Goal: Contribute content

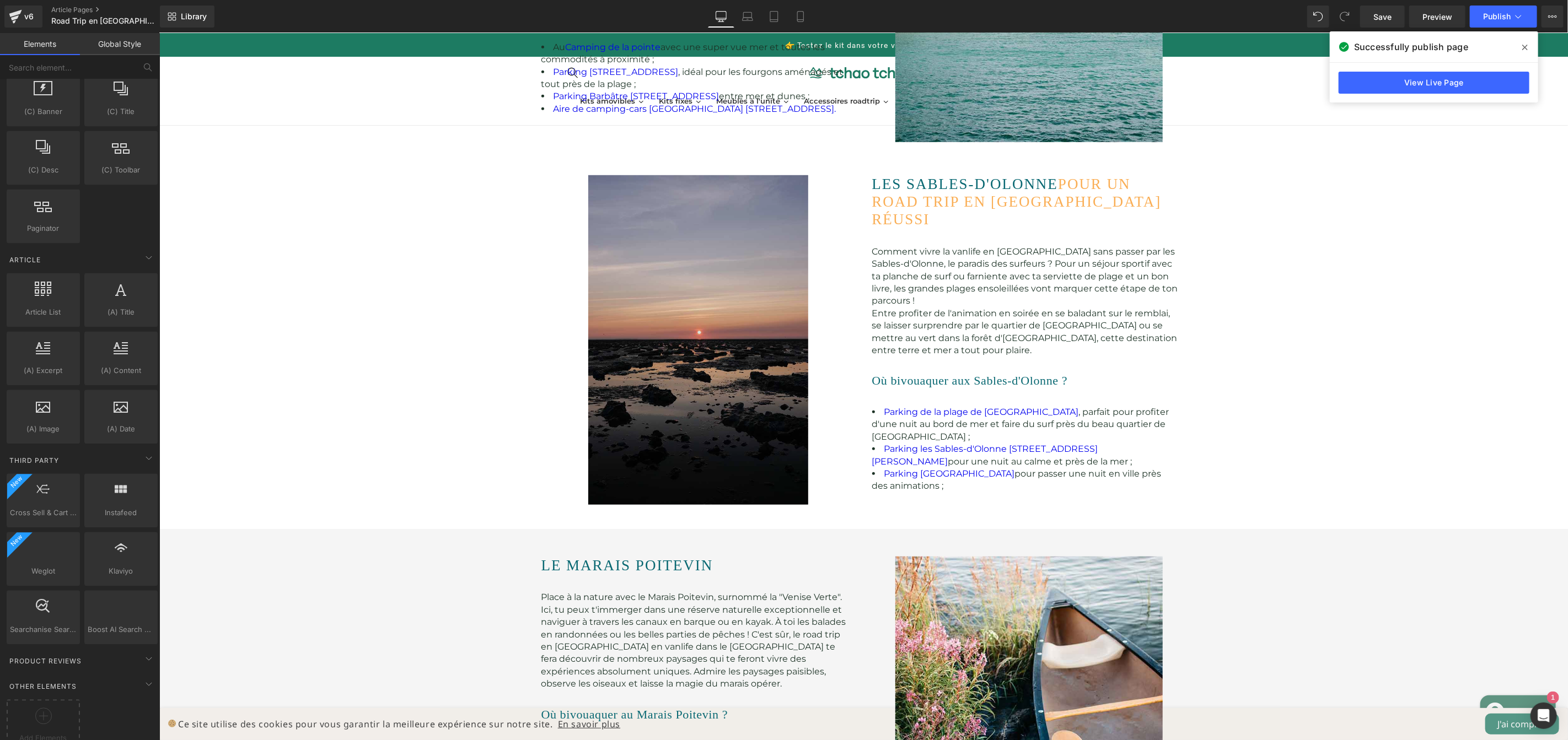
scroll to position [581, 0]
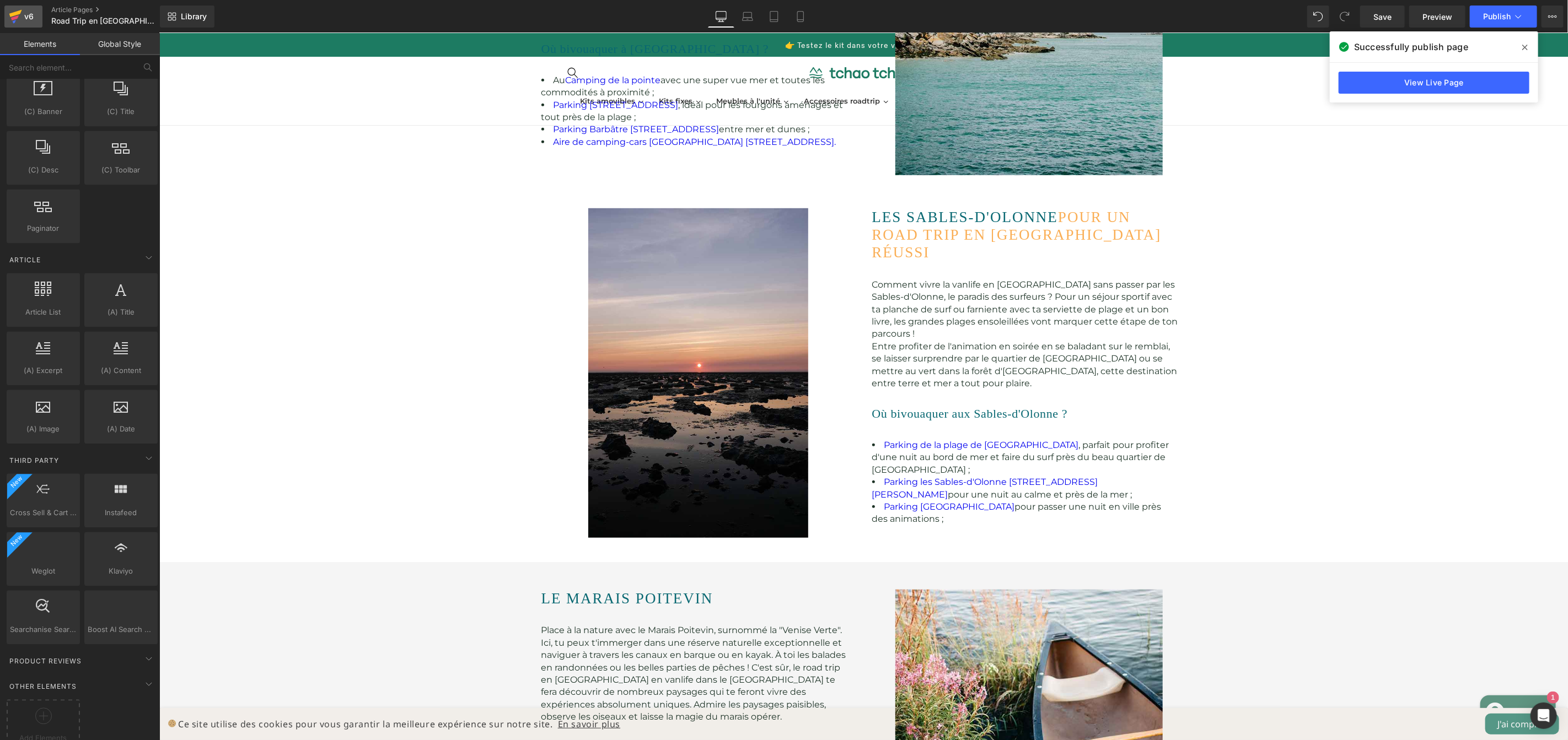
click at [10, 16] on icon at bounding box center [15, 16] width 13 height 27
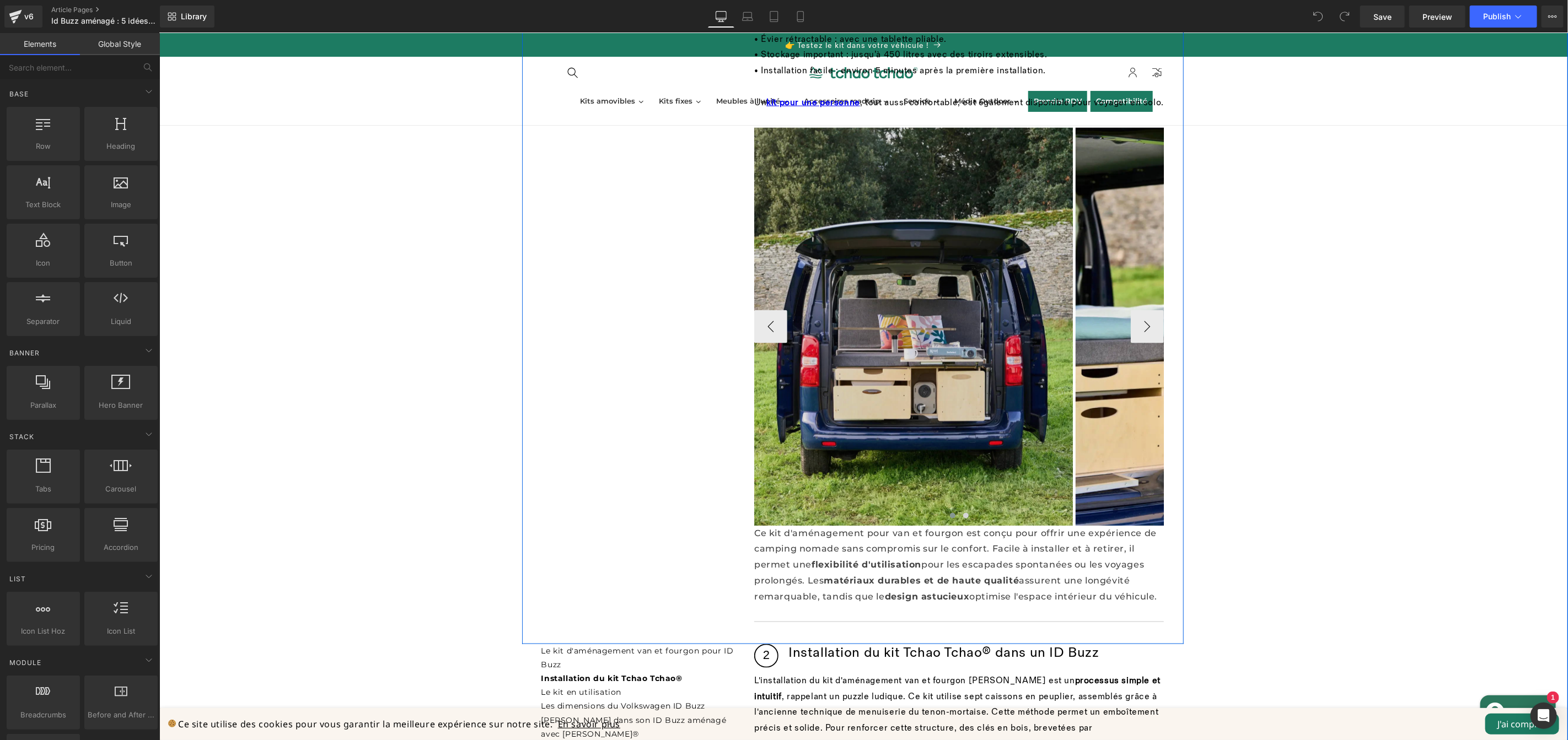
scroll to position [1079, 0]
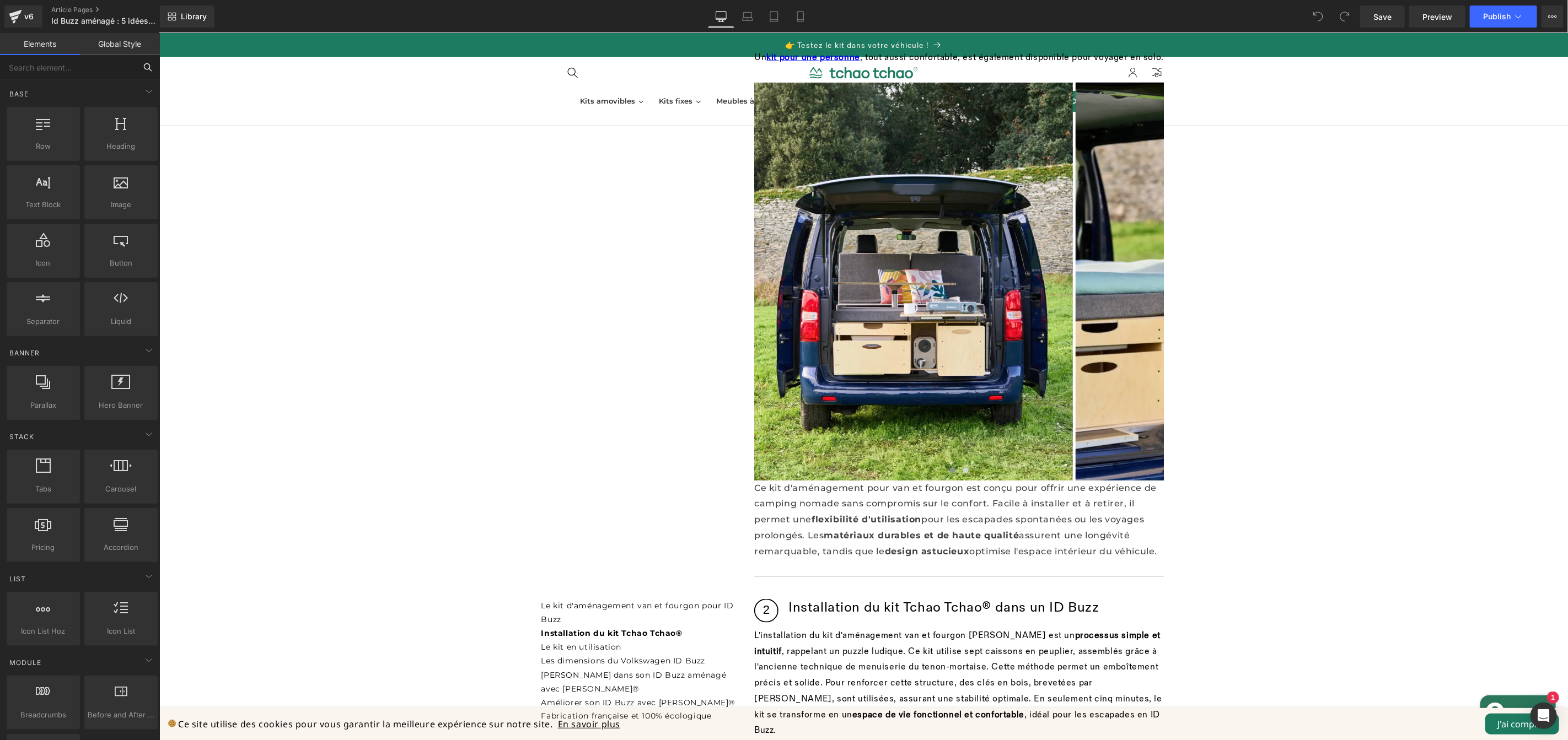
click at [72, 78] on input "text" at bounding box center [68, 68] width 136 height 24
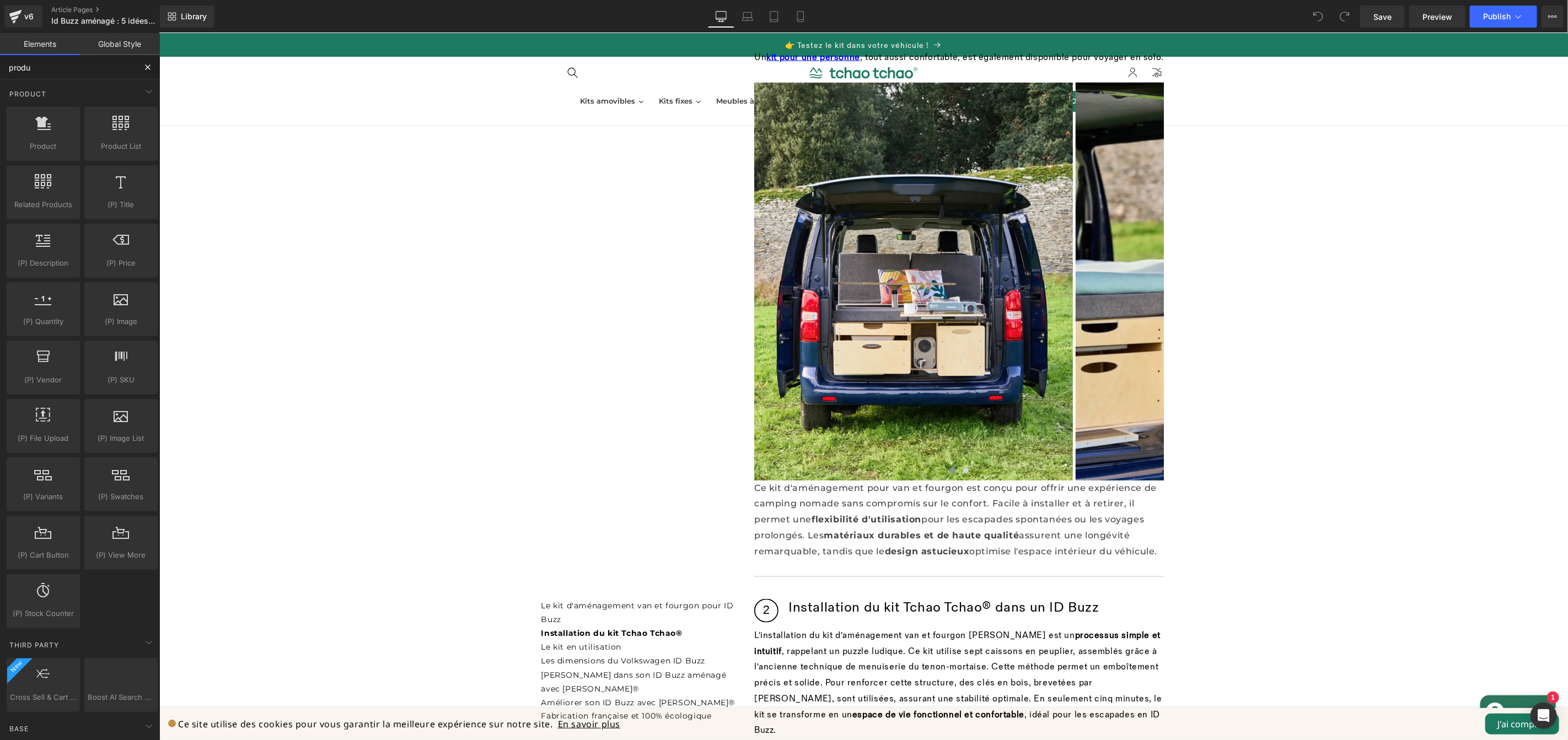
type input "produi"
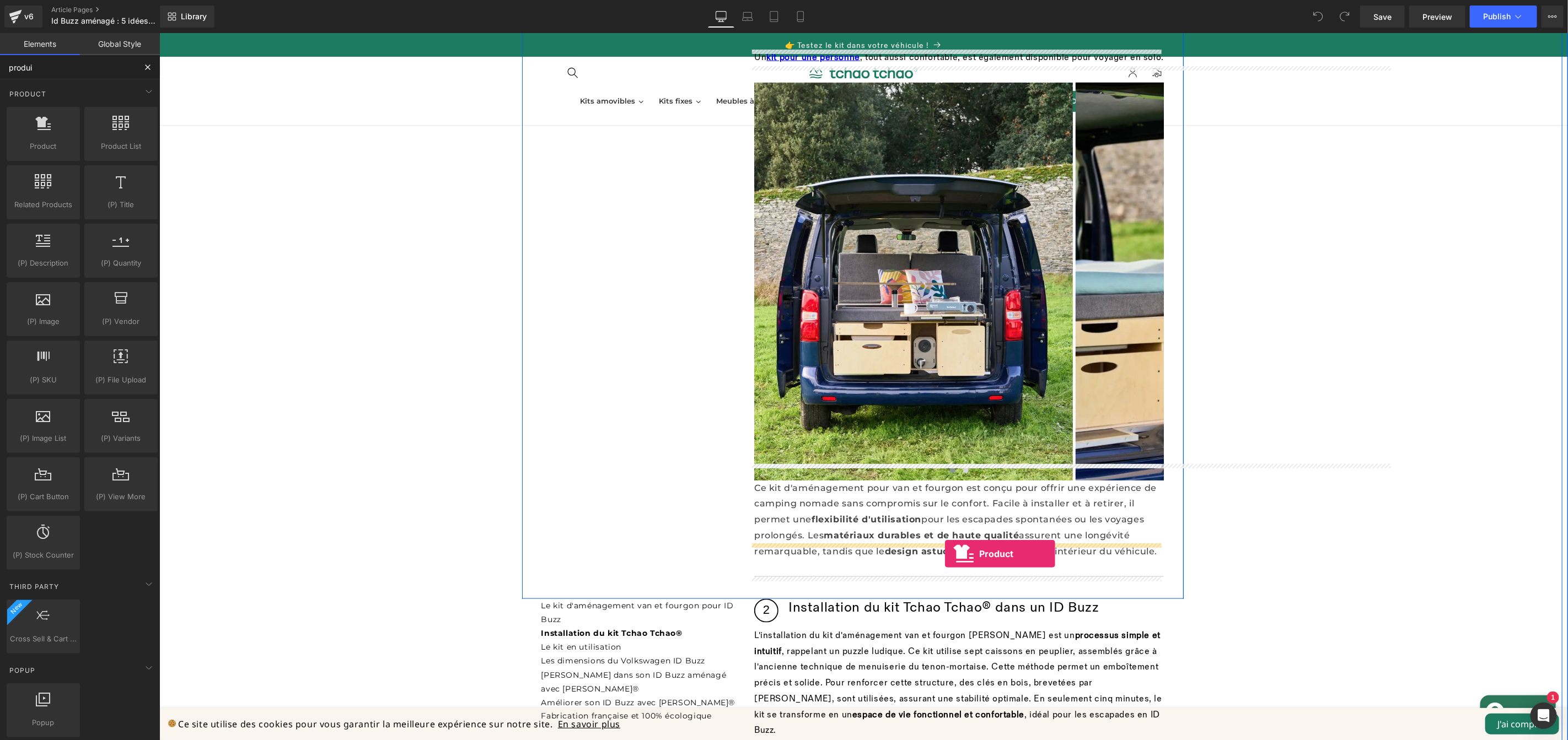
drag, startPoint x: 271, startPoint y: 239, endPoint x: 945, endPoint y: 553, distance: 743.6
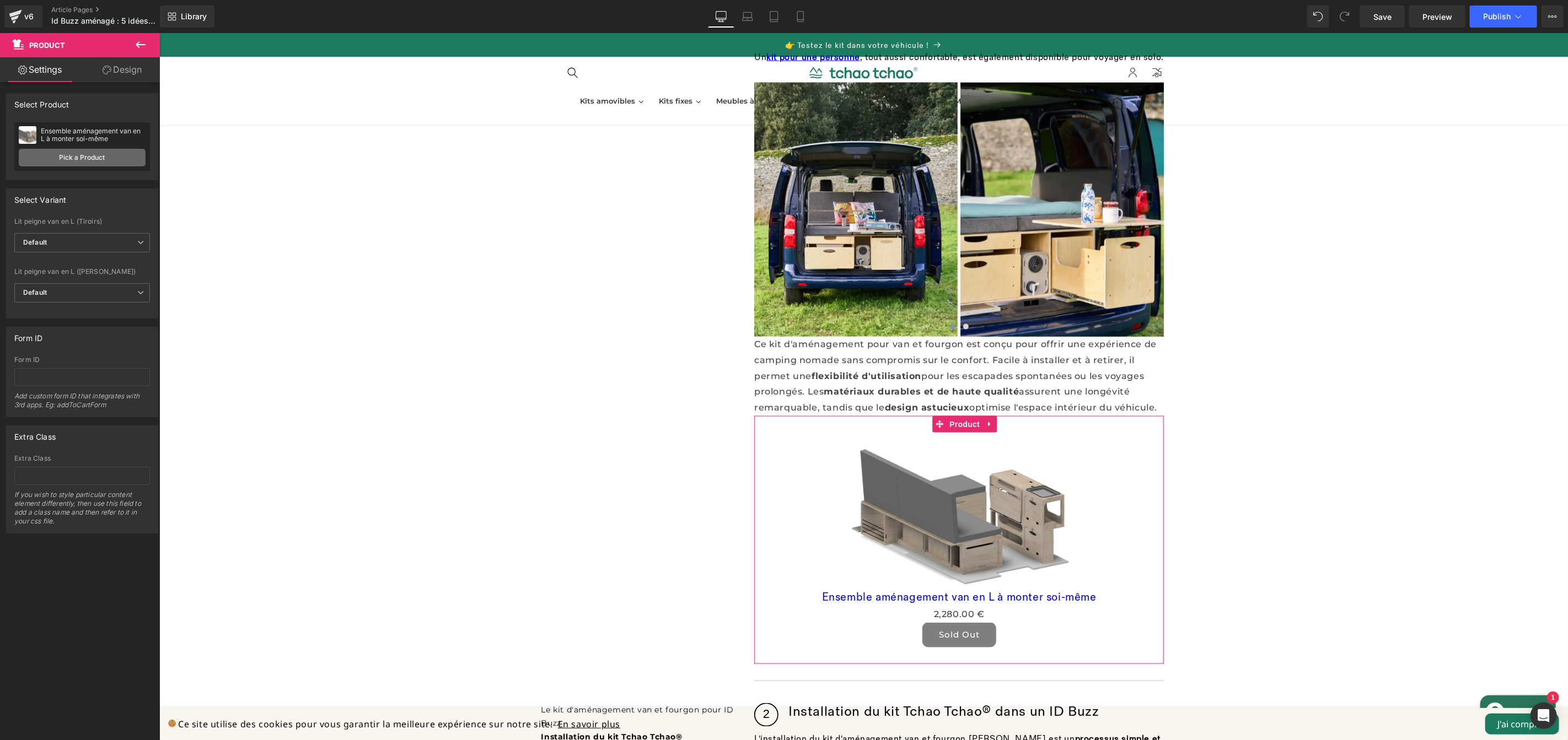
click at [100, 159] on link "Pick a Product" at bounding box center [82, 158] width 127 height 18
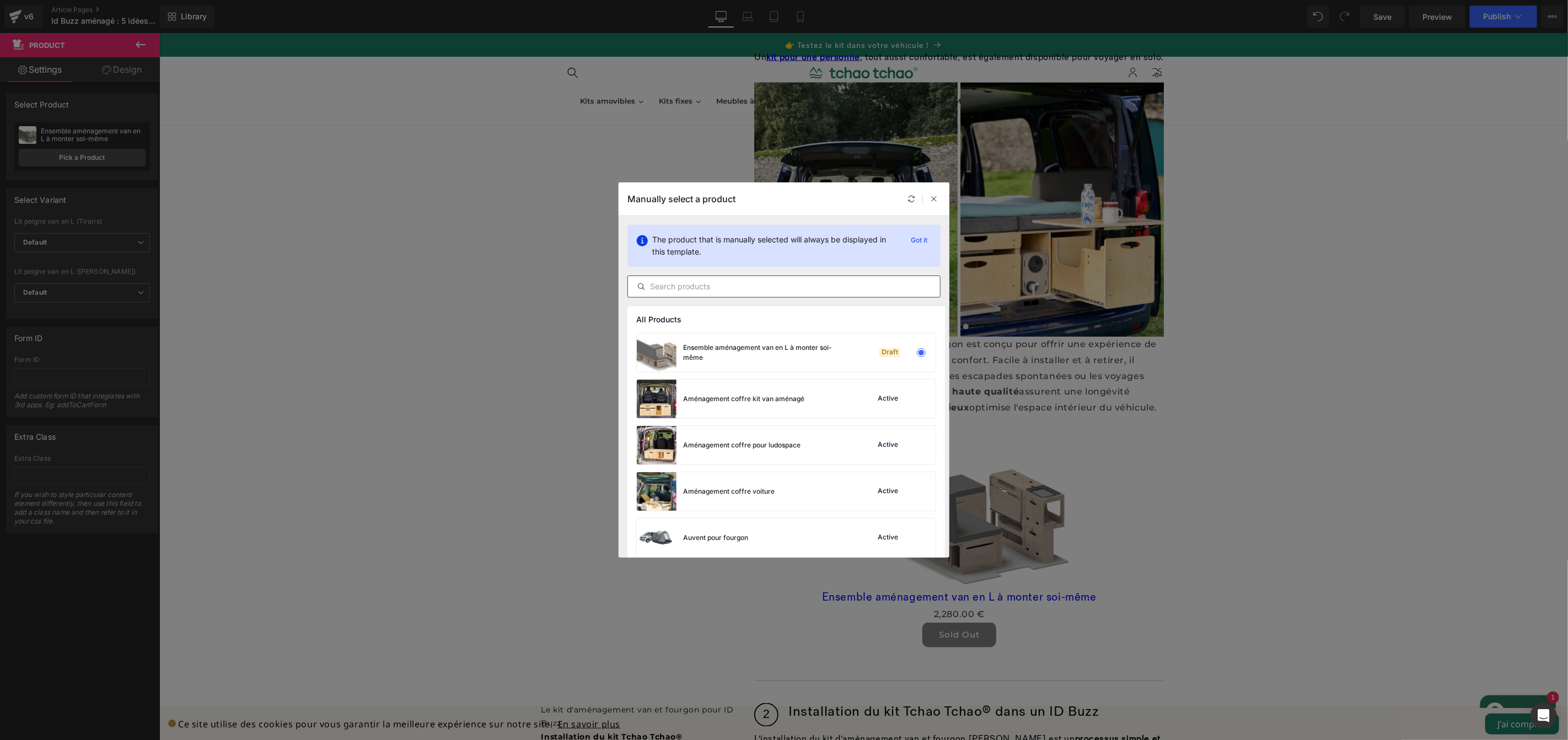
click at [784, 288] on input "text" at bounding box center [784, 287] width 312 height 13
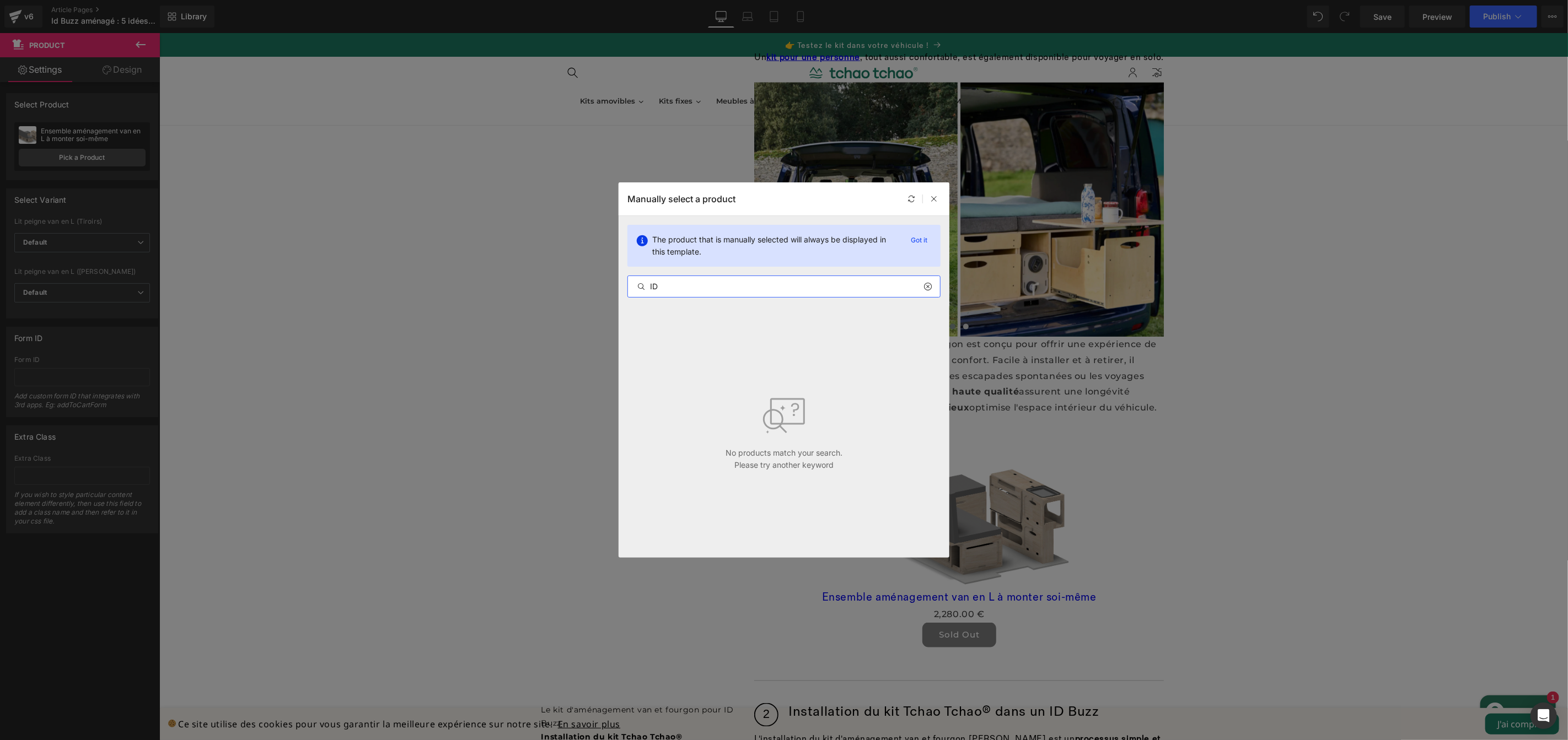
type input "I"
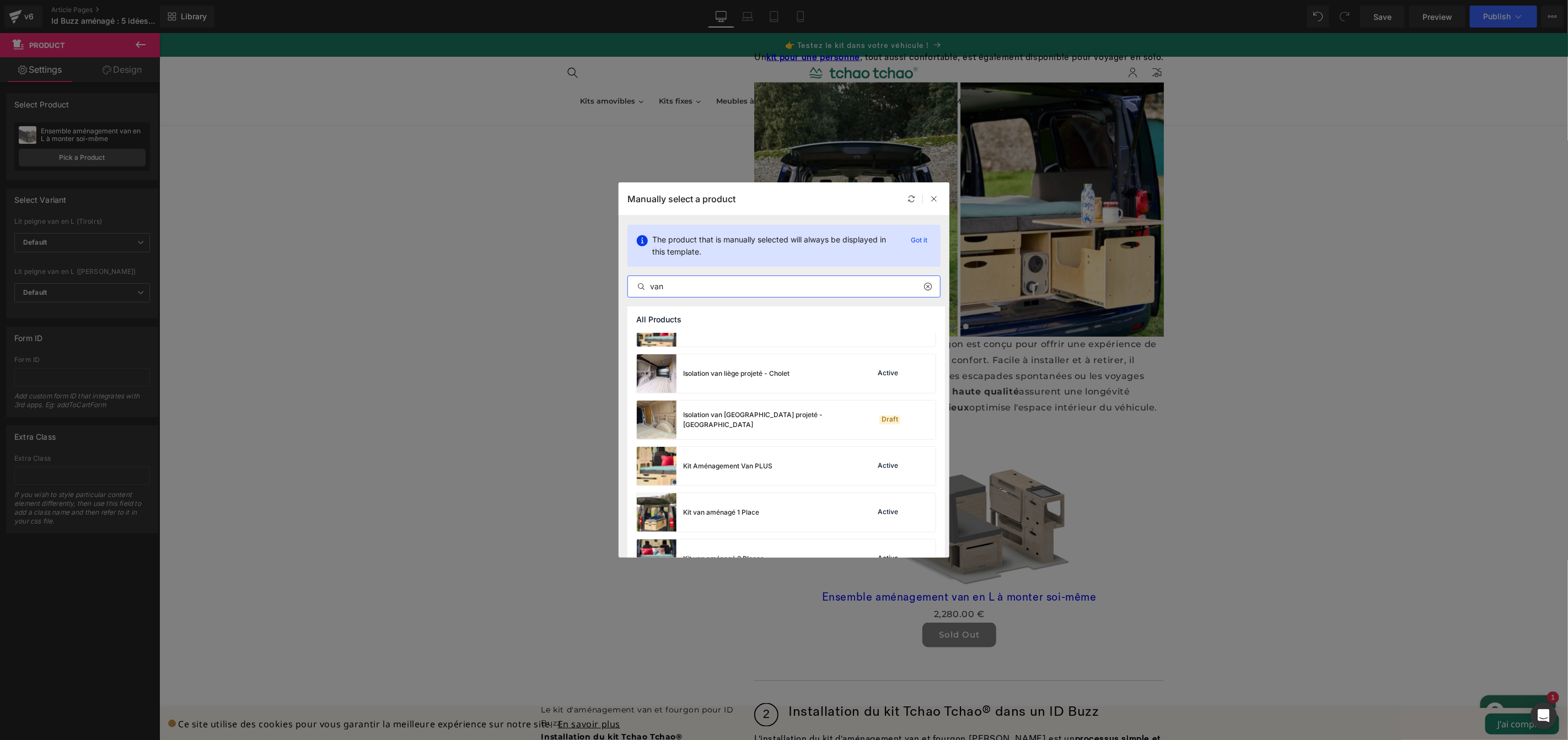
scroll to position [175, 0]
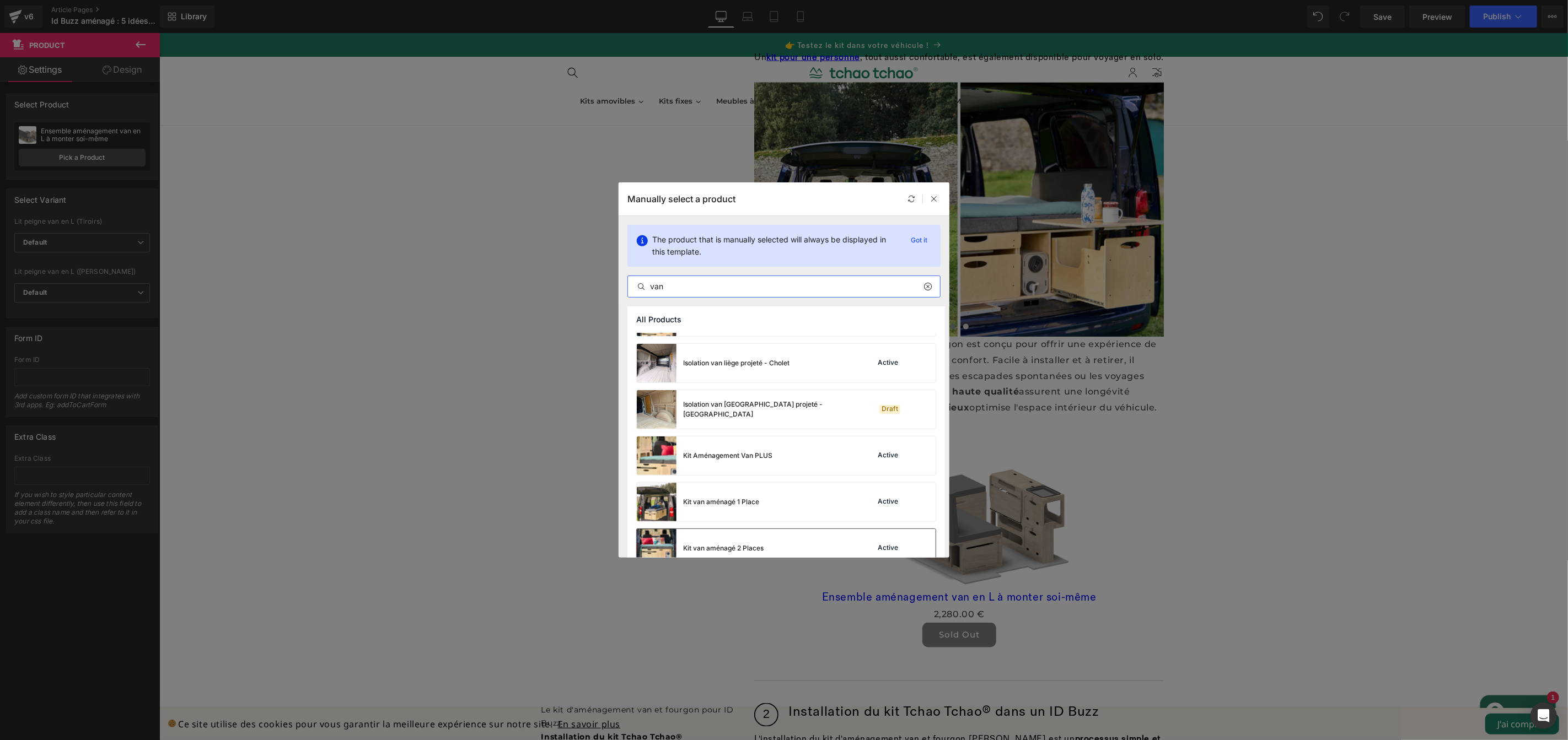
type input "van"
drag, startPoint x: 783, startPoint y: 542, endPoint x: 625, endPoint y: 508, distance: 161.6
click at [783, 542] on div "Kit van aménagé 2 Places Active" at bounding box center [786, 548] width 299 height 38
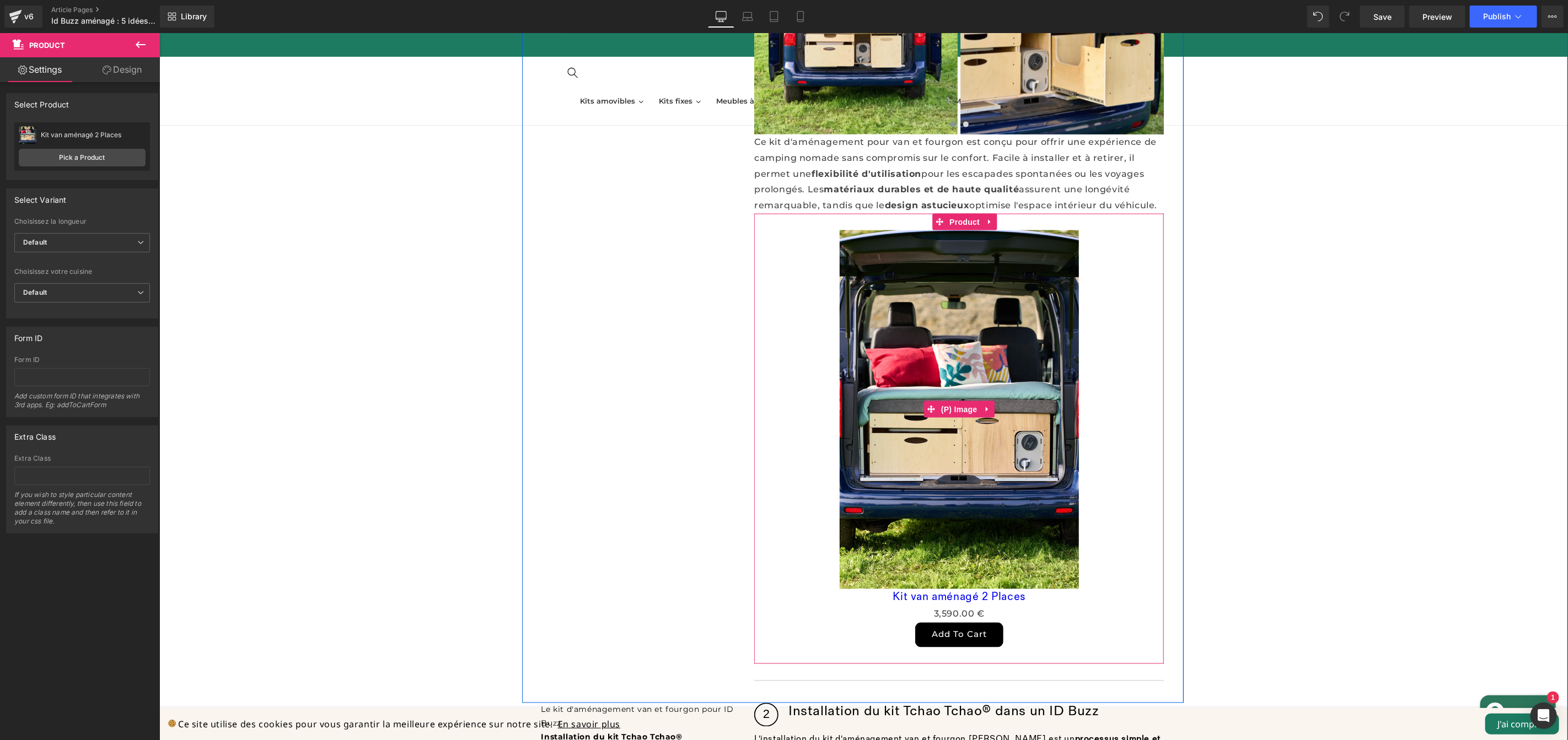
scroll to position [1283, 0]
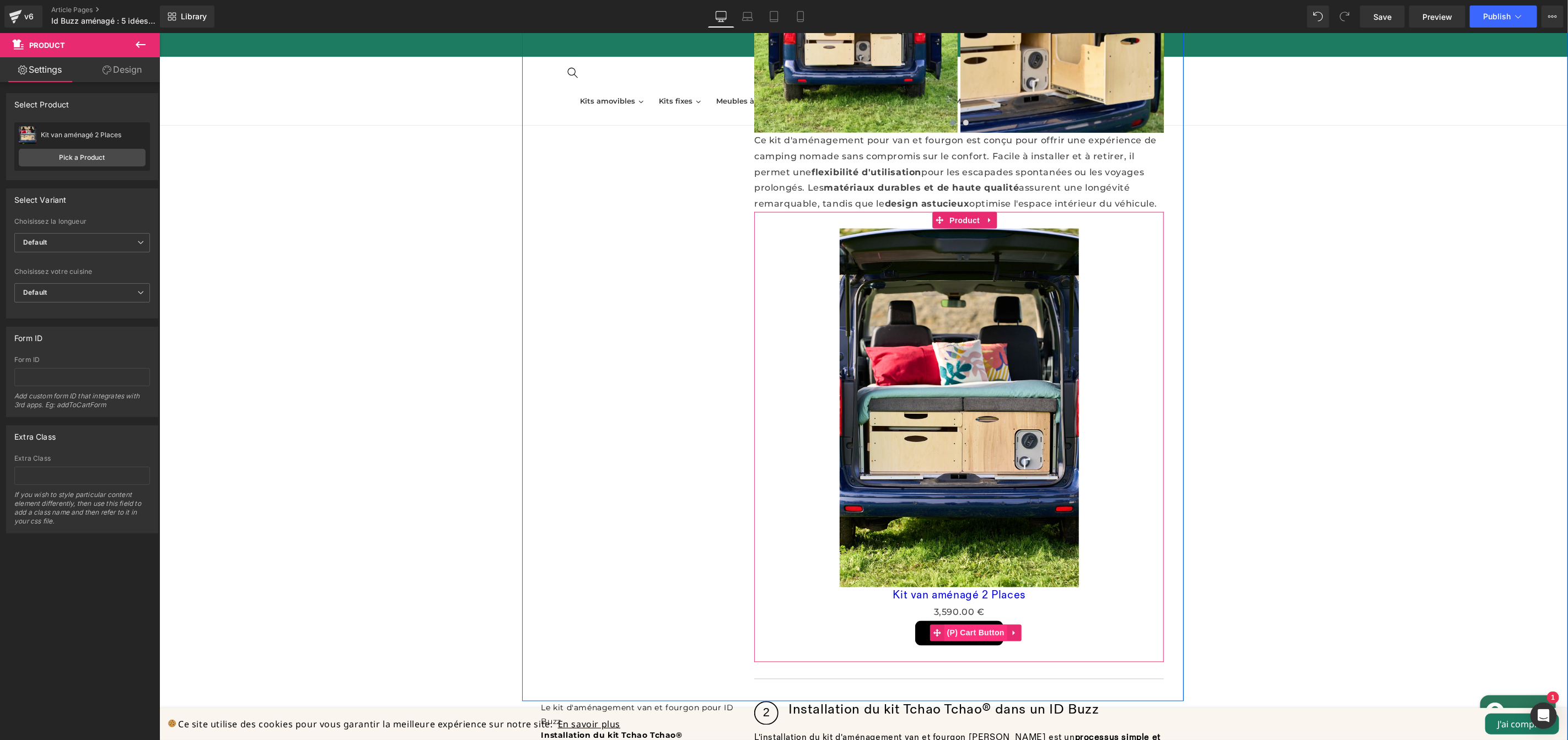
click at [974, 624] on link "(P) Cart Button" at bounding box center [968, 632] width 77 height 16
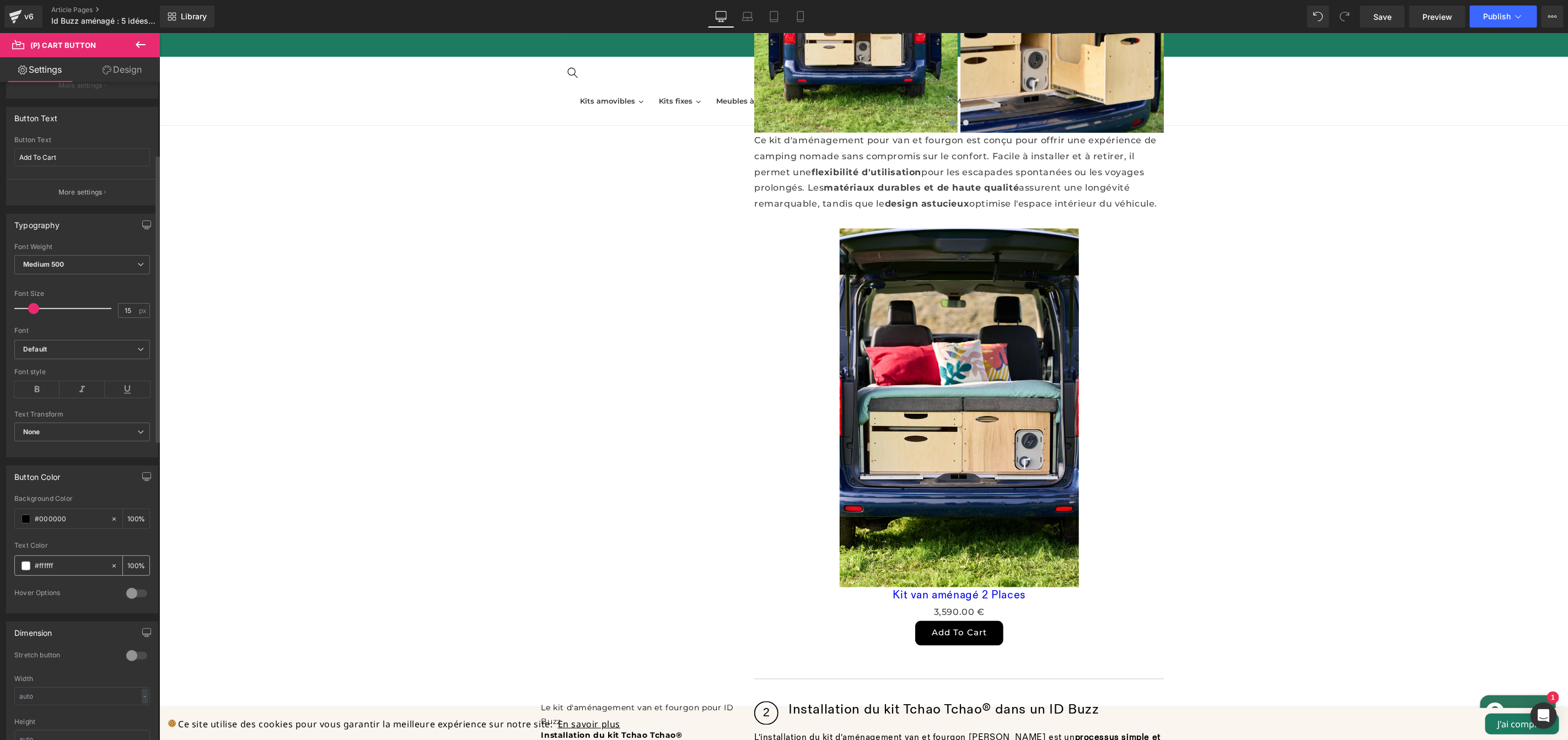
scroll to position [190, 0]
click at [26, 520] on span at bounding box center [26, 518] width 9 height 9
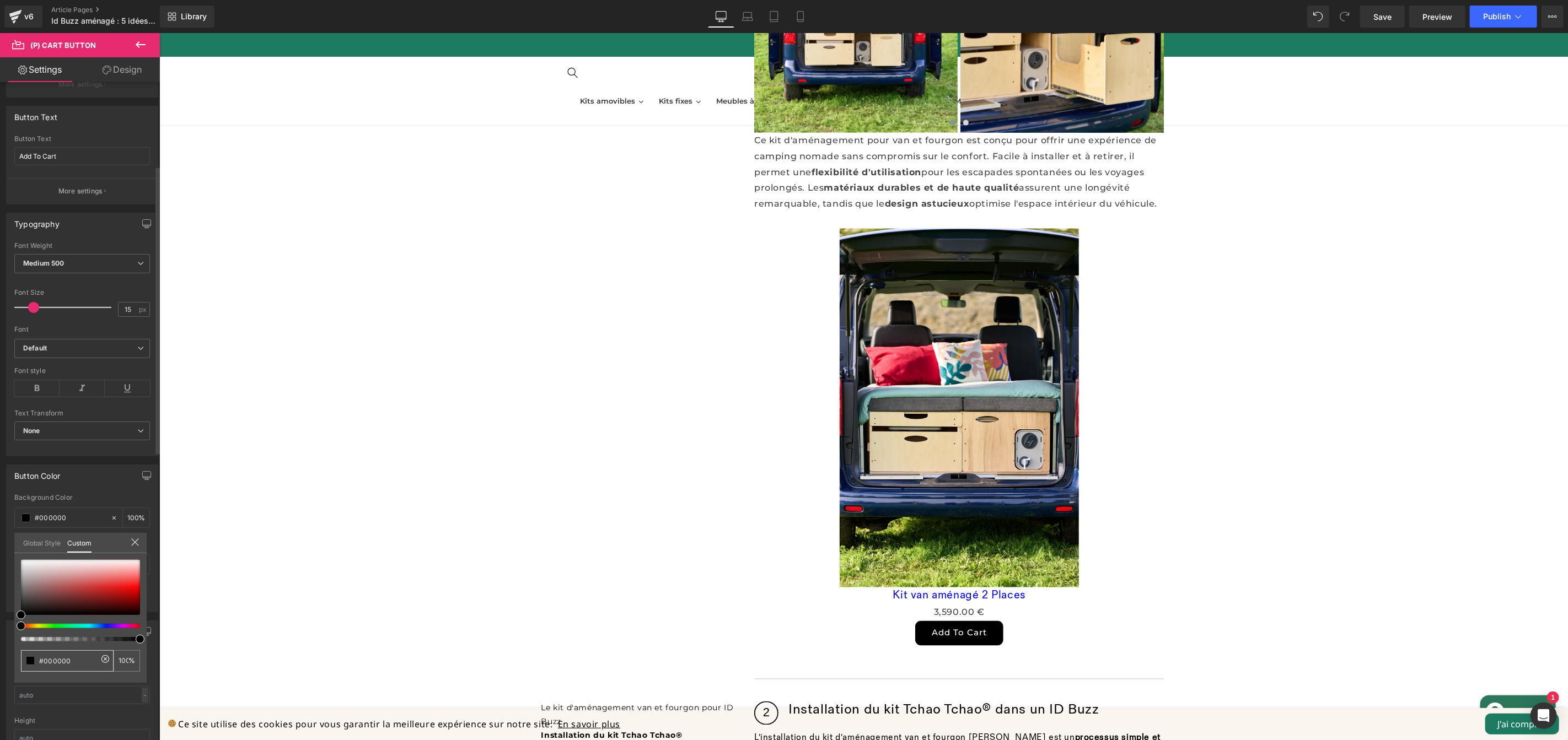
click at [77, 658] on input "#000000" at bounding box center [68, 661] width 58 height 12
type input "#1D7B62"
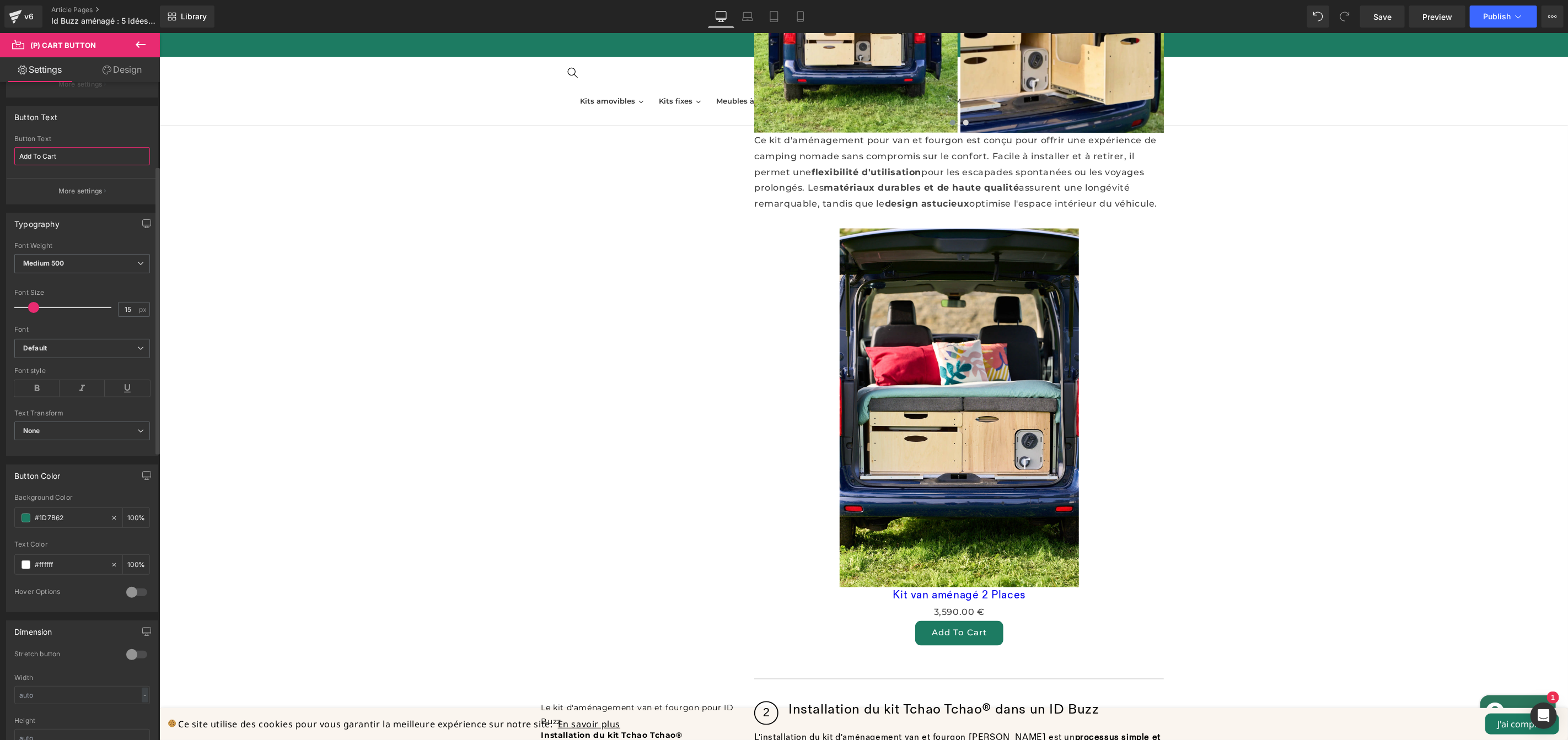
click at [70, 157] on input "Add To Cart" at bounding box center [82, 156] width 136 height 18
type input "En savoir +"
click at [80, 261] on span "Medium 500" at bounding box center [82, 264] width 136 height 19
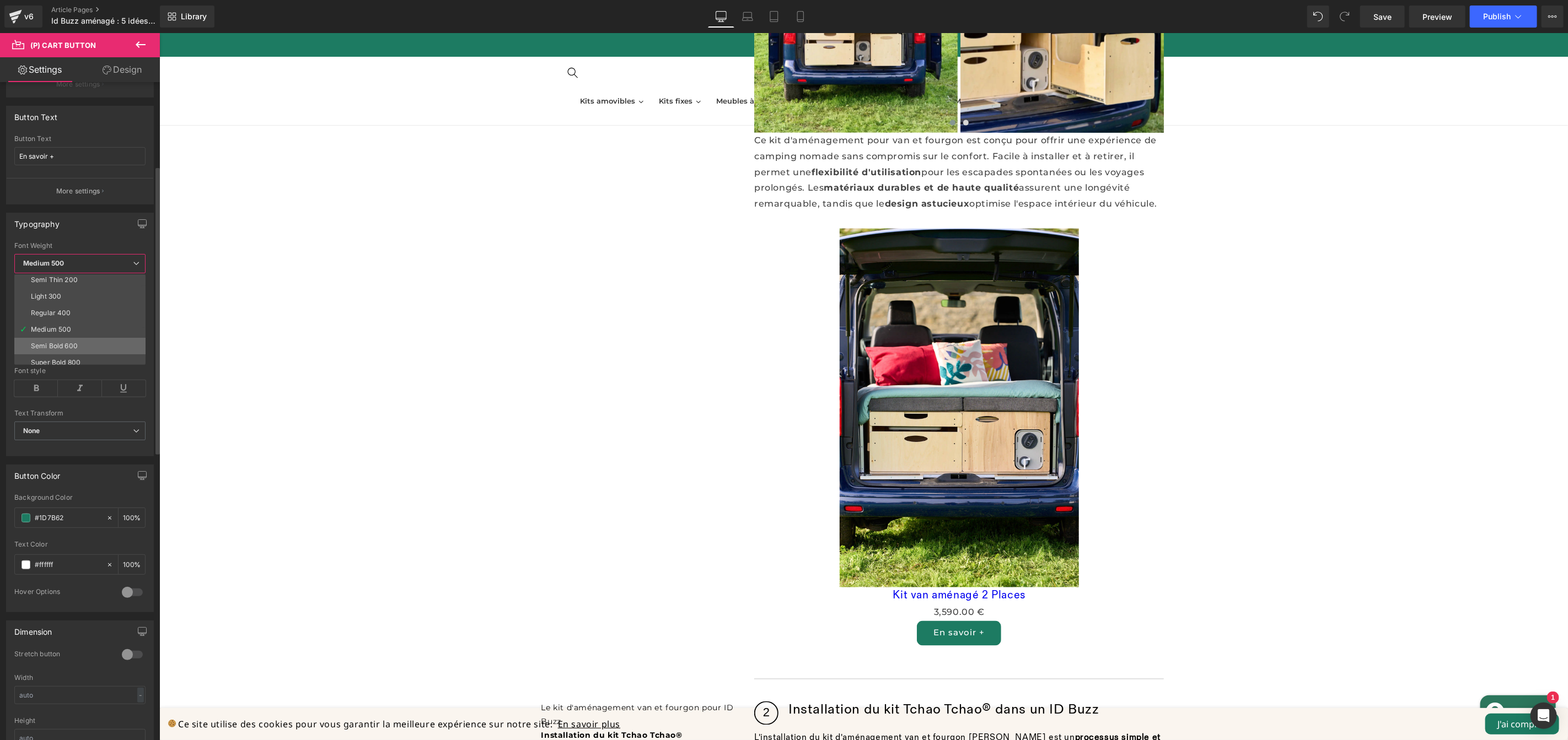
click at [86, 345] on li "Semi Bold 600" at bounding box center [83, 346] width 136 height 16
click at [88, 267] on span "Semi Bold 600" at bounding box center [82, 264] width 136 height 19
click at [90, 342] on li "Super Bold 800" at bounding box center [83, 348] width 136 height 16
click at [101, 261] on span "Super Bold 800" at bounding box center [82, 264] width 136 height 19
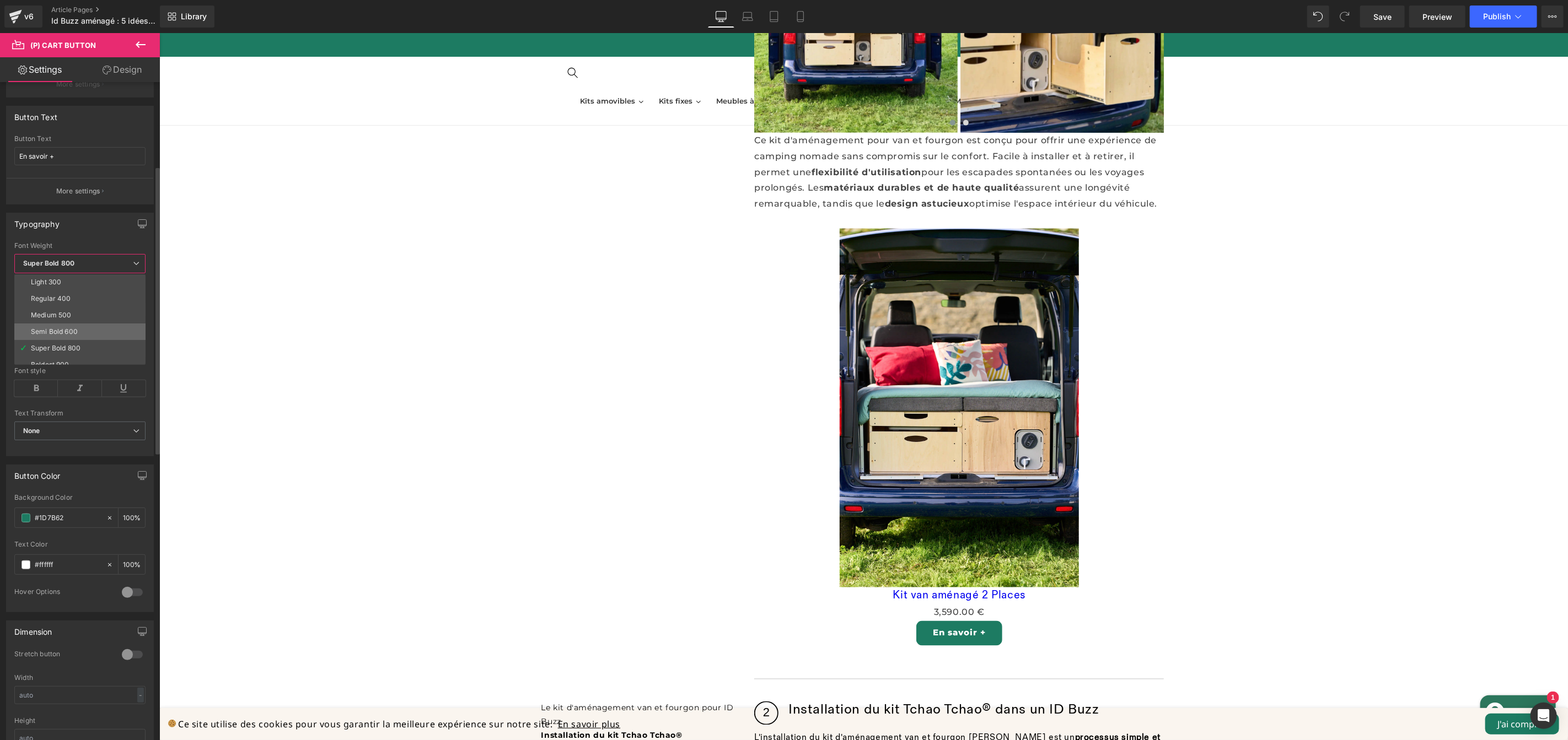
click at [91, 326] on li "Semi Bold 600" at bounding box center [83, 332] width 136 height 16
click at [113, 226] on div "Typography" at bounding box center [82, 224] width 151 height 21
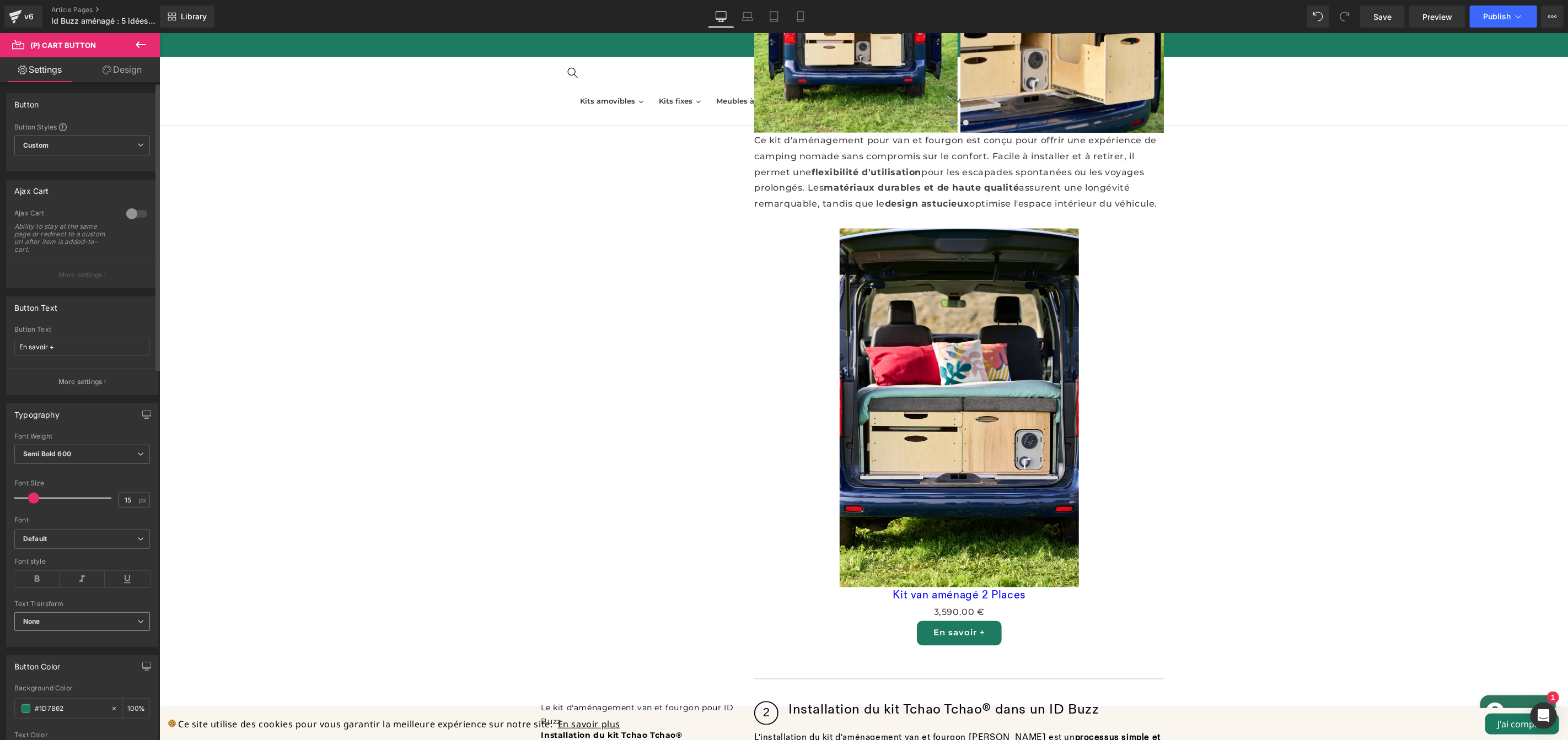
scroll to position [423, 0]
click at [136, 424] on div at bounding box center [136, 422] width 26 height 18
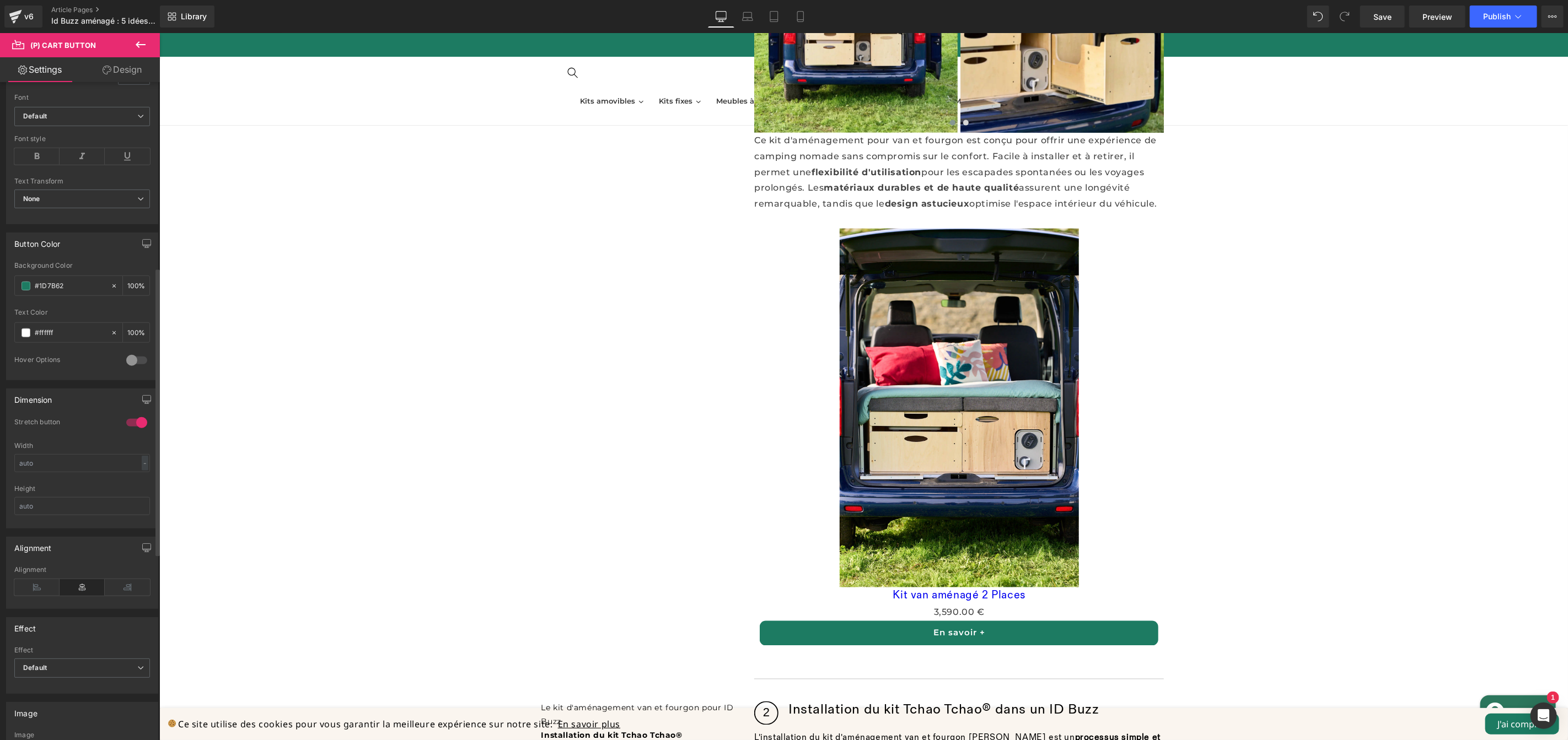
click at [136, 424] on div at bounding box center [136, 422] width 26 height 18
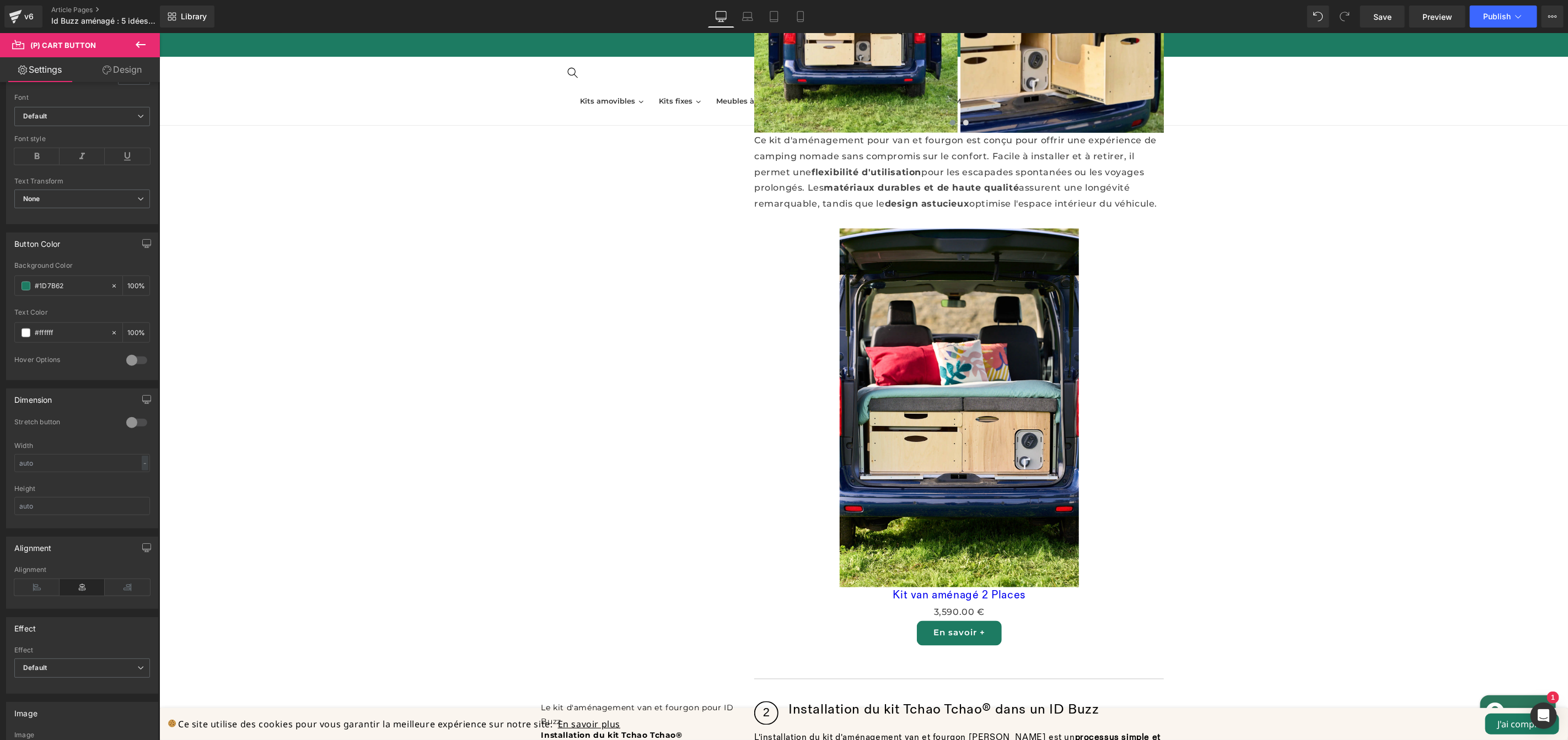
click at [117, 60] on link "Design" at bounding box center [122, 69] width 80 height 25
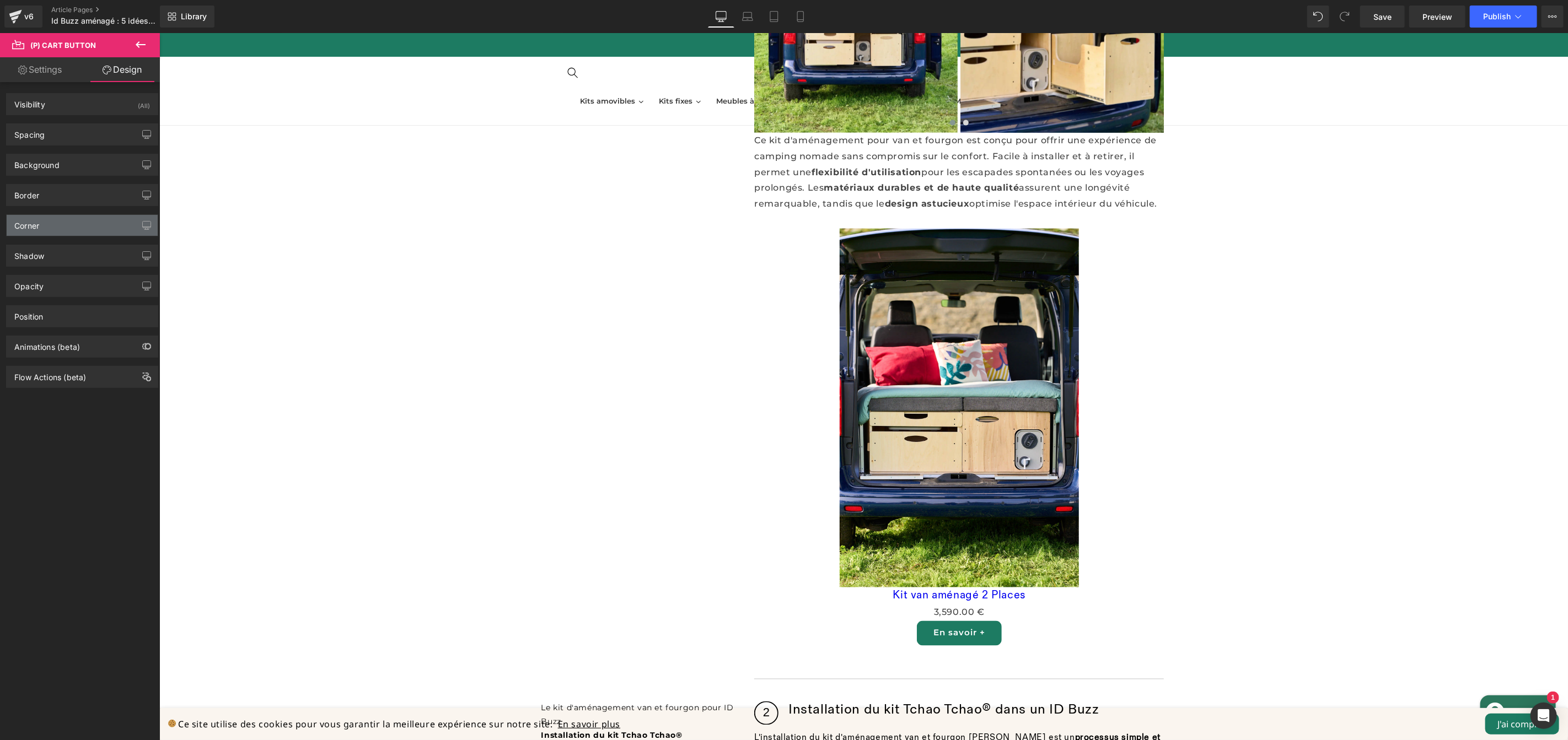
click at [60, 220] on div "Corner" at bounding box center [82, 225] width 151 height 21
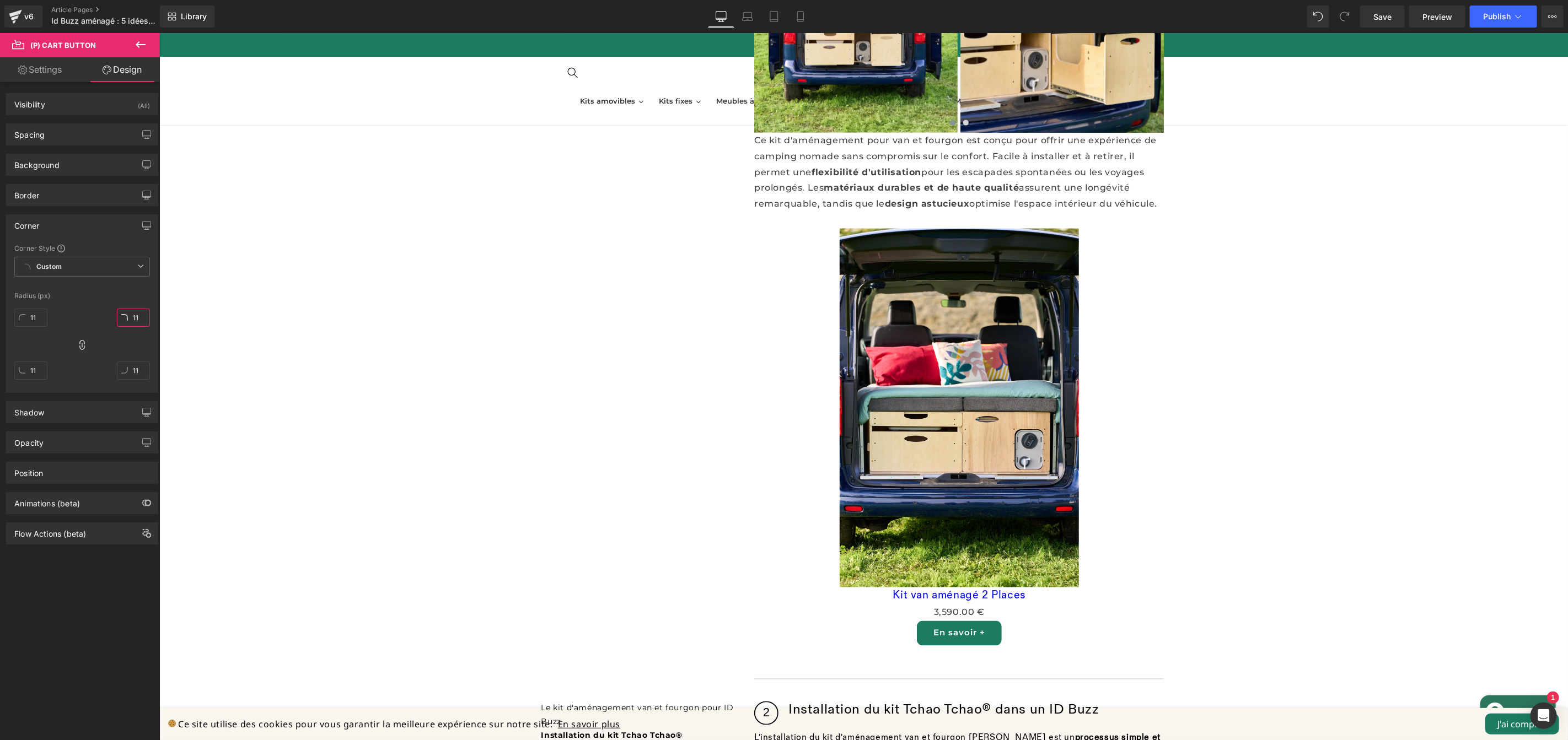
click at [142, 318] on input "11" at bounding box center [133, 318] width 33 height 18
type input "50"
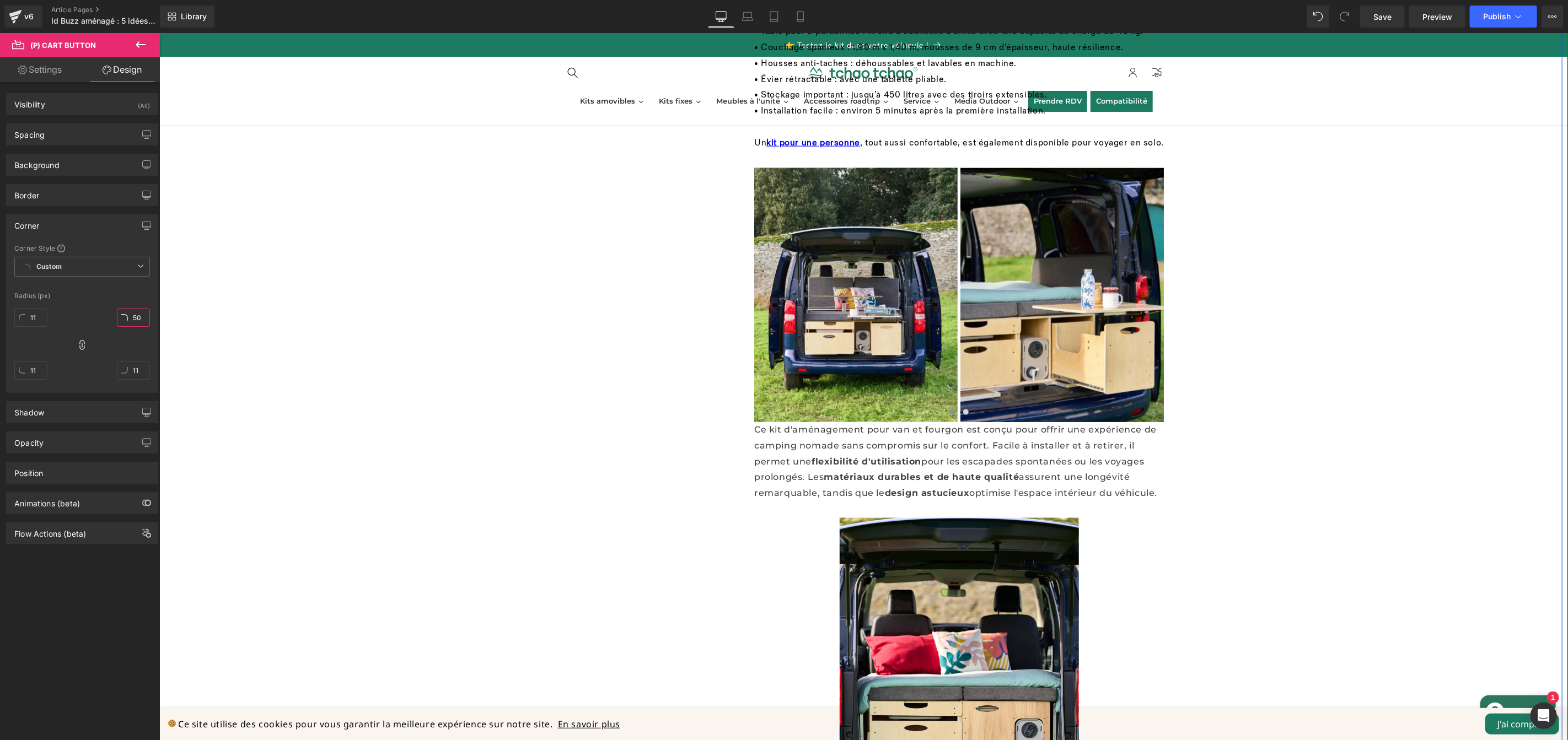
scroll to position [1233, 0]
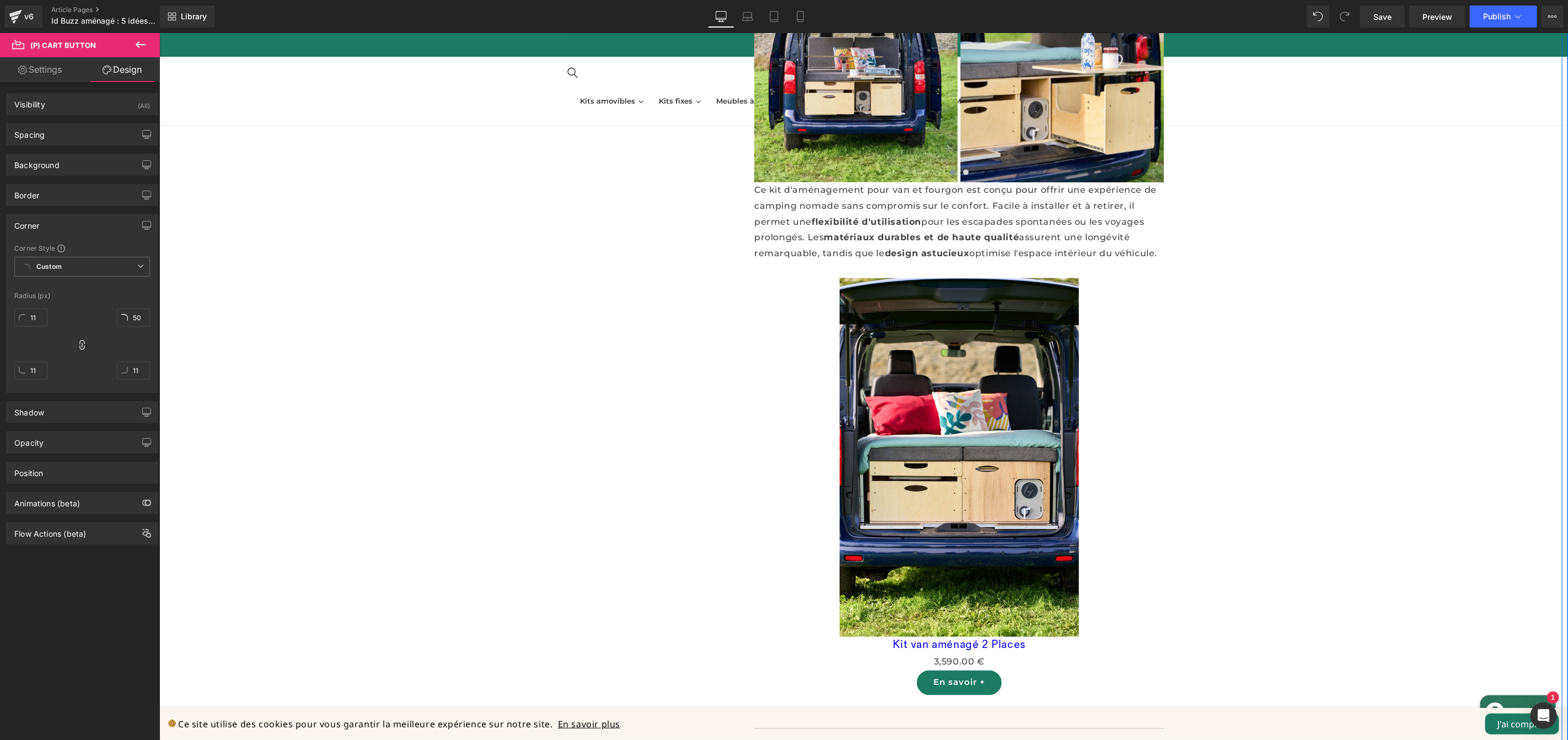
click at [914, 312] on img at bounding box center [959, 458] width 239 height 359
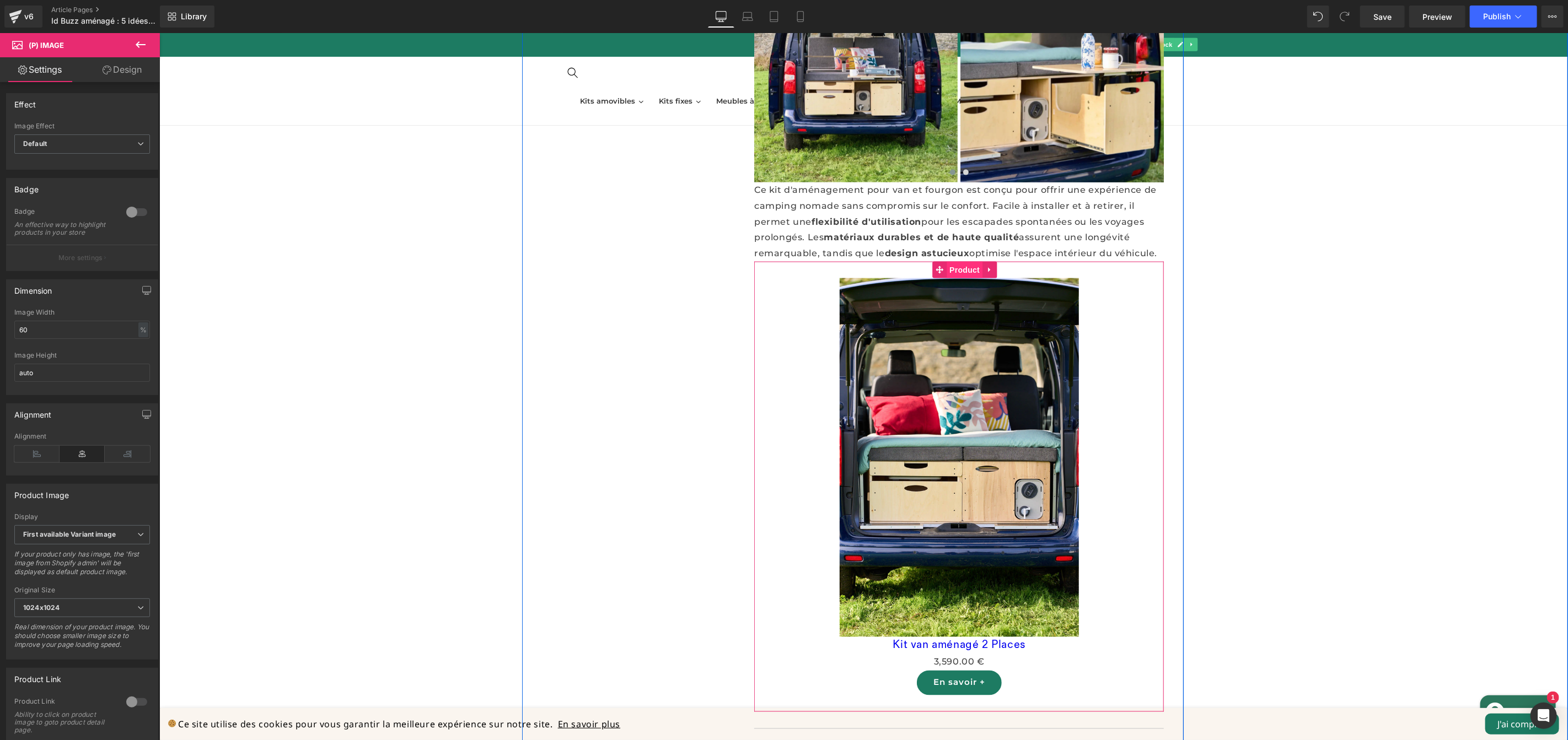
click at [961, 261] on div "Sale Off (P) Image Kit van aménagé 2 Places (P) Title 0 € 3,590.00 € (P) Price …" at bounding box center [958, 486] width 410 height 450
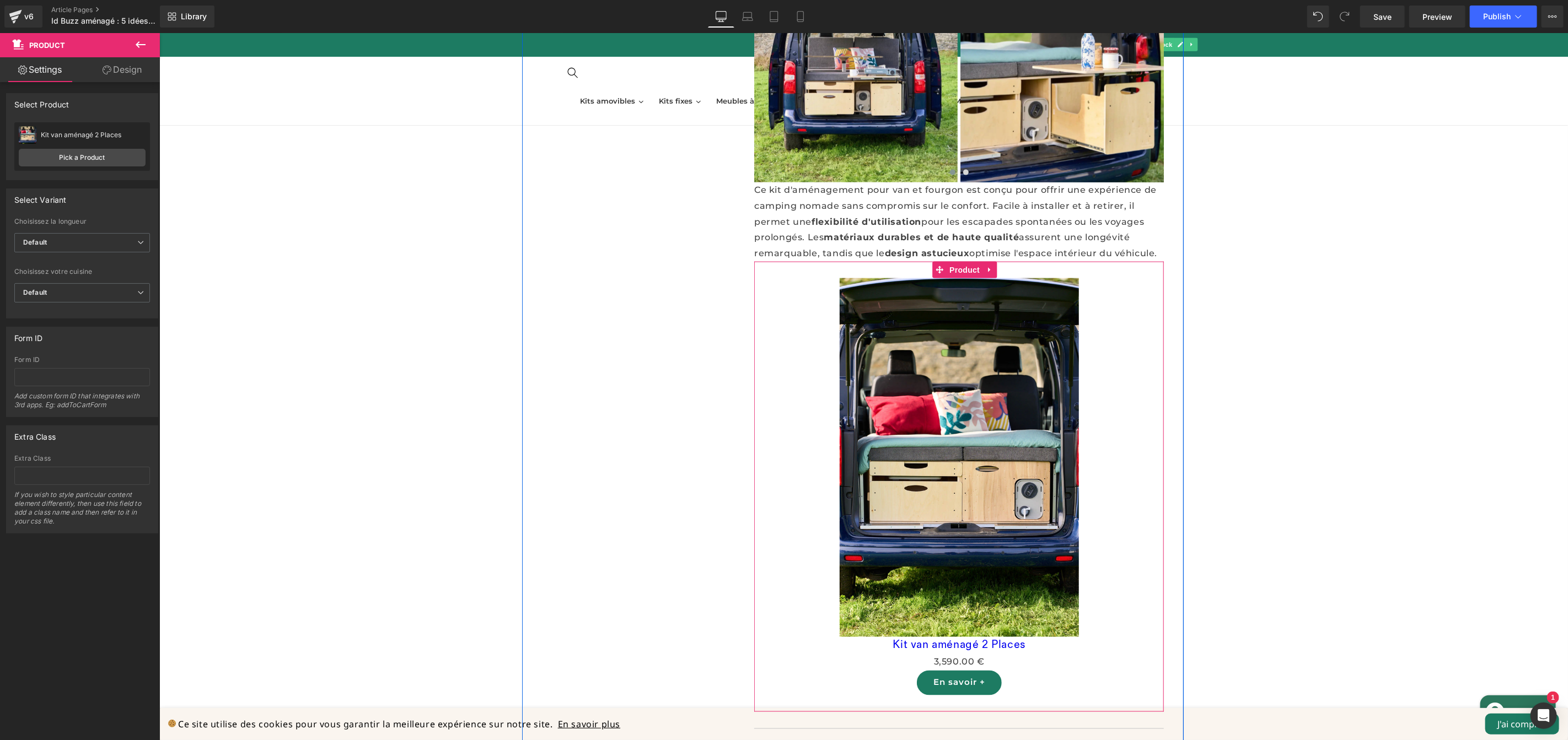
click at [131, 71] on link "Design" at bounding box center [122, 69] width 80 height 25
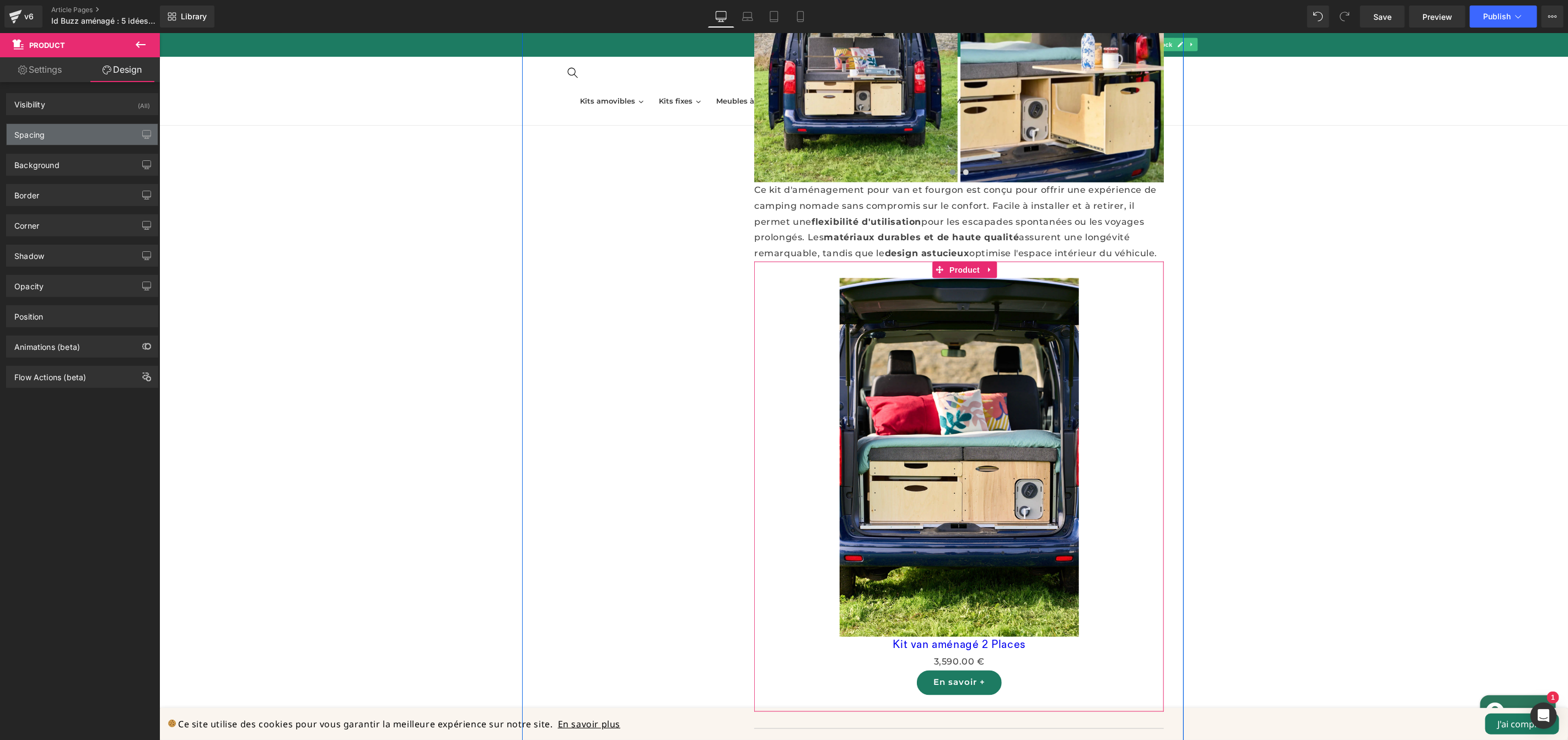
click at [63, 133] on div "Spacing" at bounding box center [82, 134] width 151 height 21
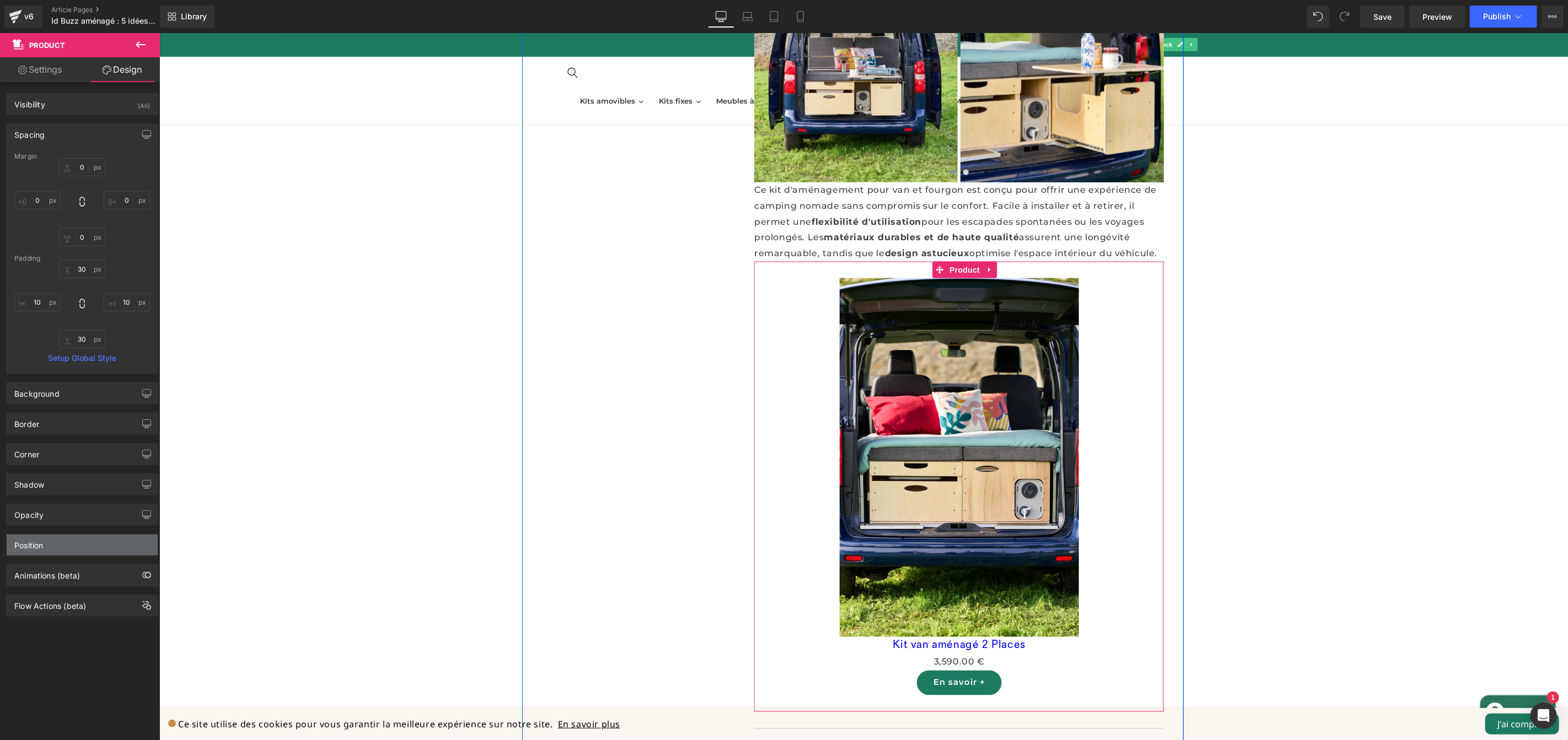
click at [43, 545] on div "Position" at bounding box center [29, 542] width 29 height 15
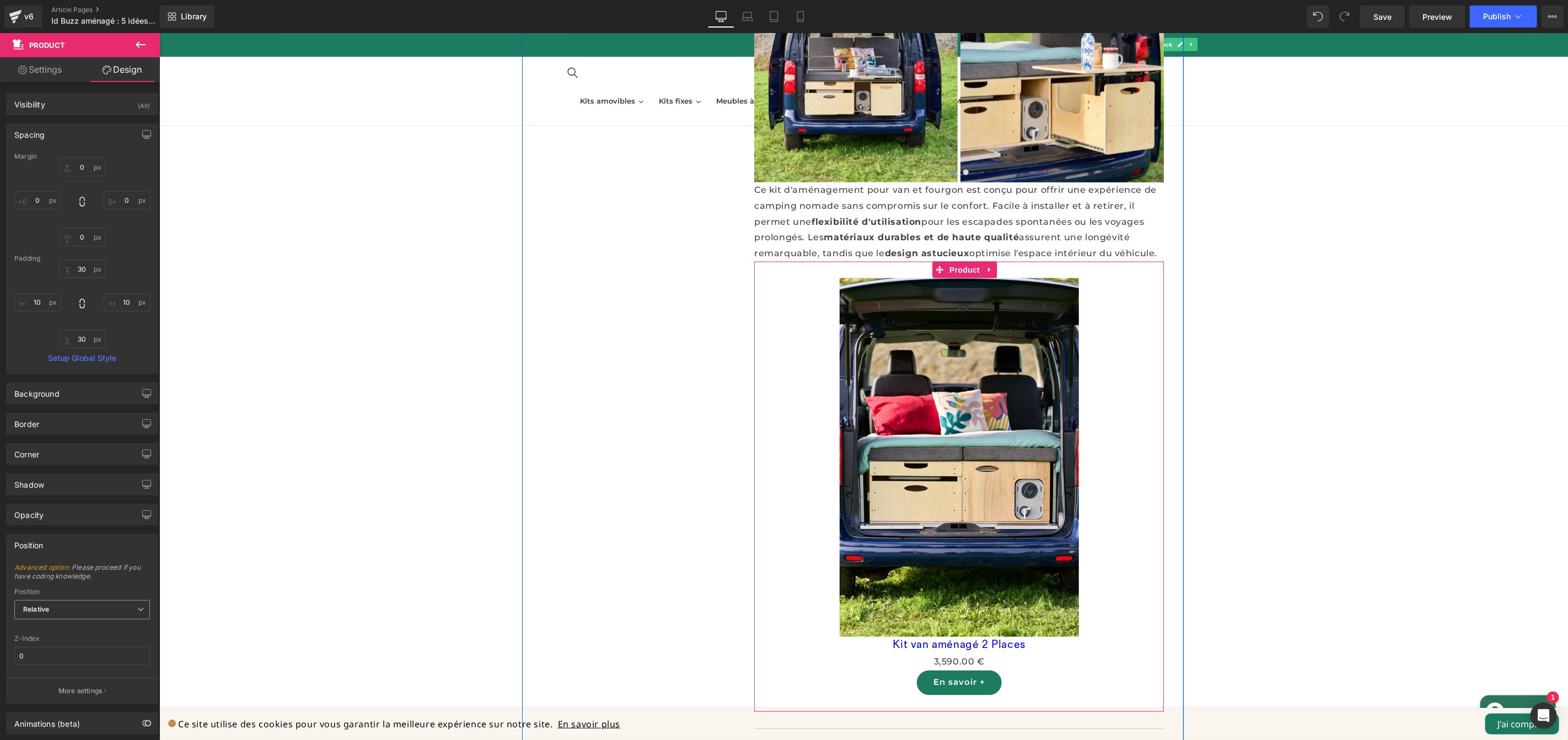
click at [57, 607] on span "Relative" at bounding box center [82, 610] width 136 height 19
click at [66, 644] on div "Sticky to the screen (Fixed)" at bounding box center [75, 646] width 88 height 8
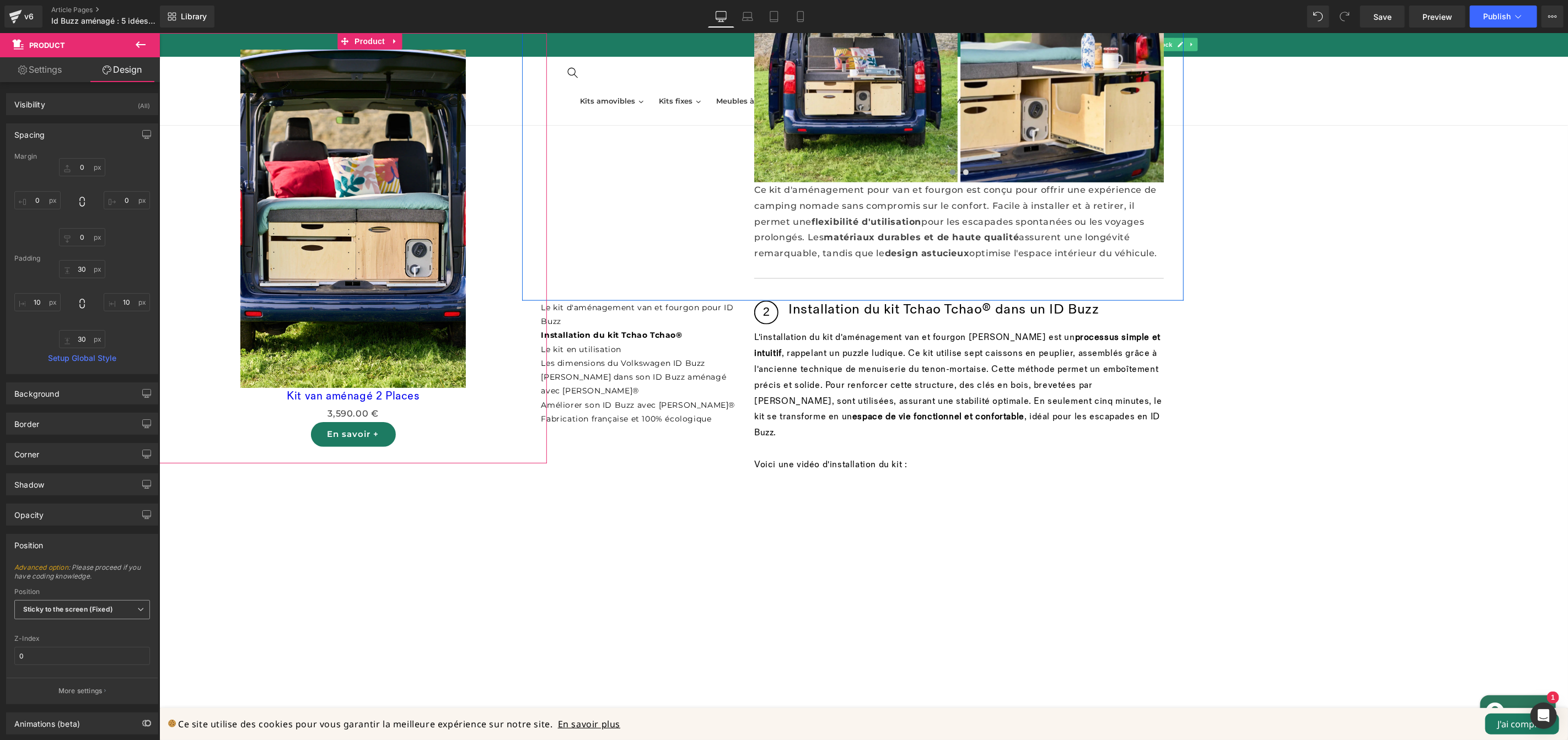
click at [72, 612] on b "Sticky to the screen (Fixed)" at bounding box center [68, 610] width 90 height 9
click at [65, 663] on li "Static" at bounding box center [82, 662] width 136 height 16
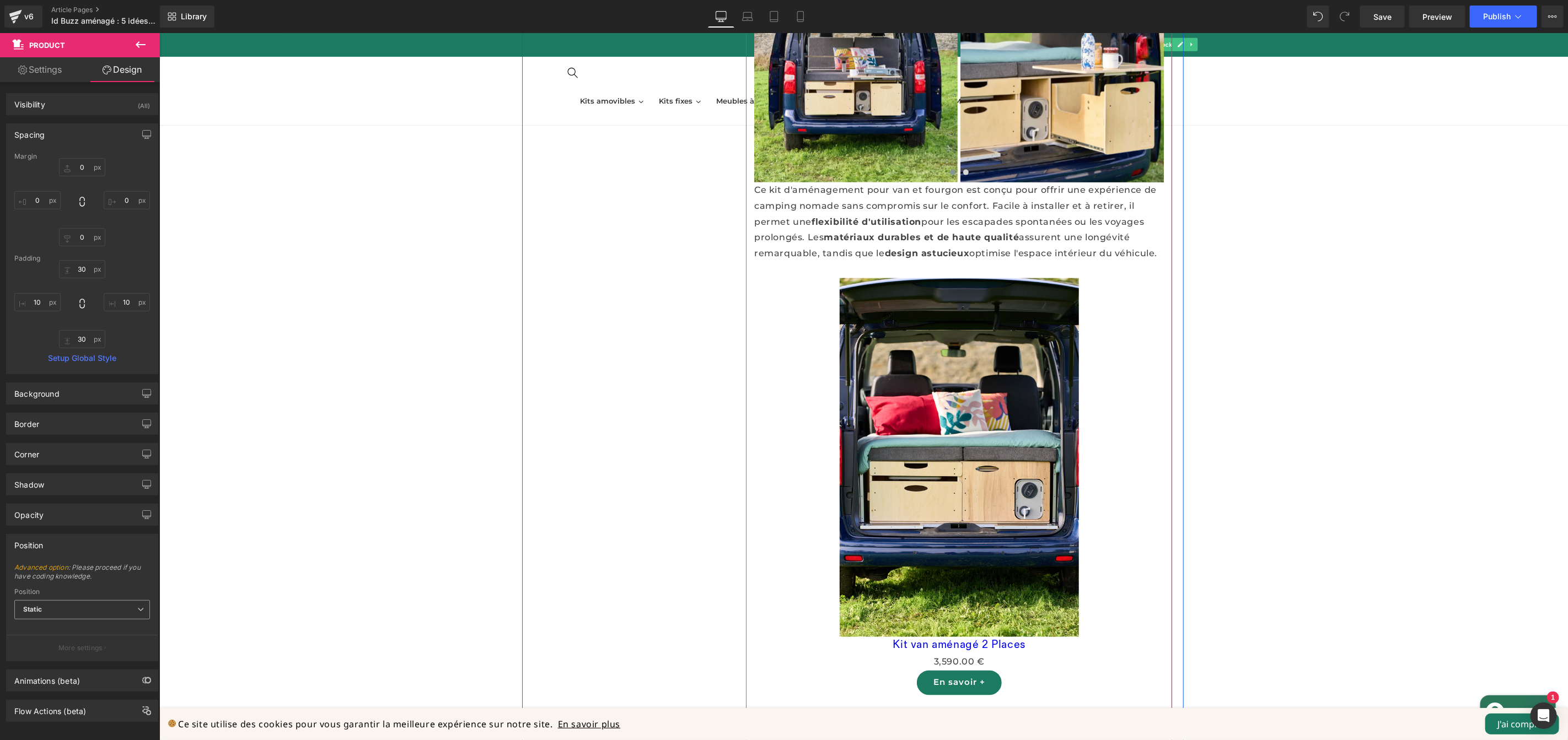
click at [79, 613] on span "Static" at bounding box center [82, 610] width 136 height 19
click at [72, 627] on li "Relative" at bounding box center [82, 629] width 136 height 16
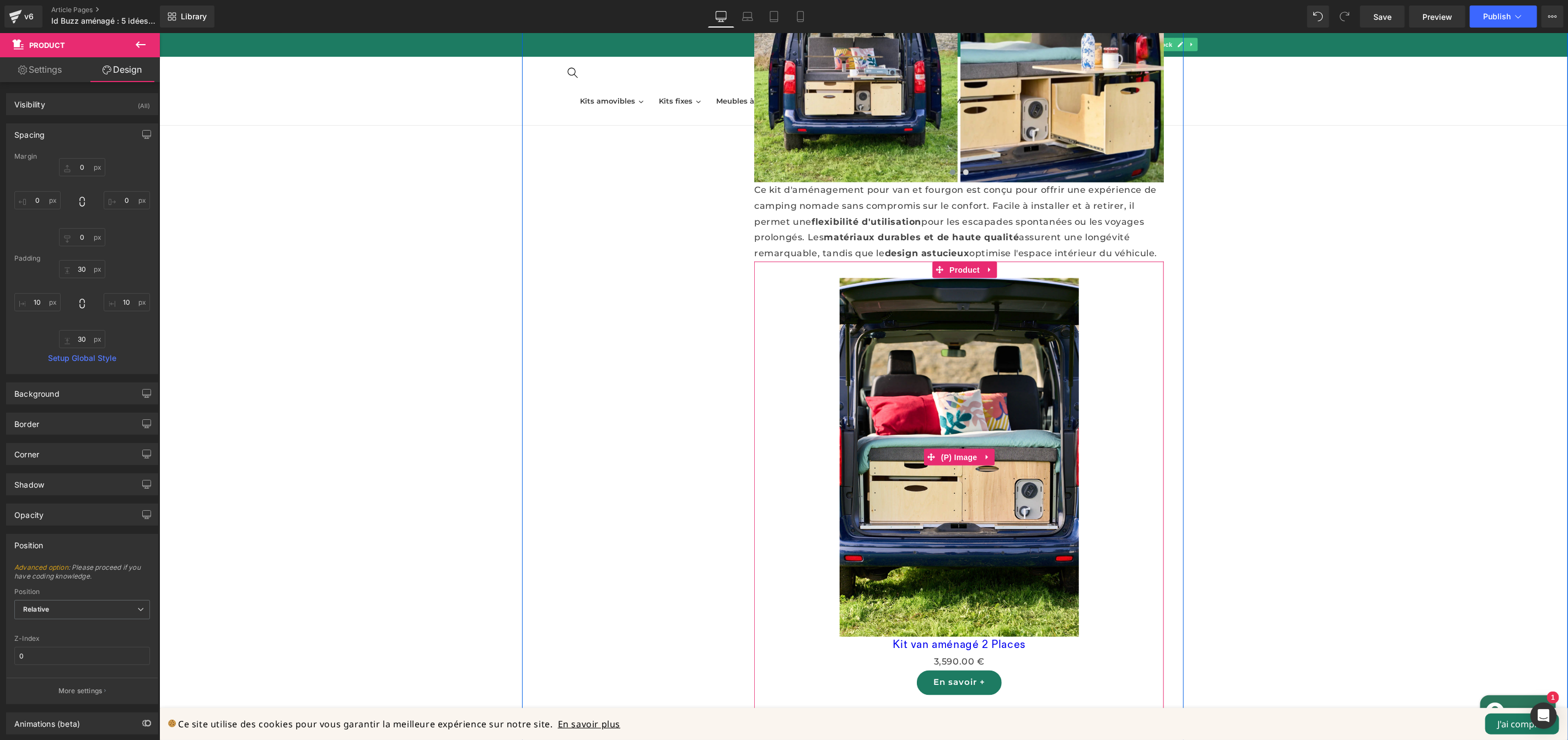
click at [1146, 572] on div "Sale Off" at bounding box center [958, 458] width 399 height 359
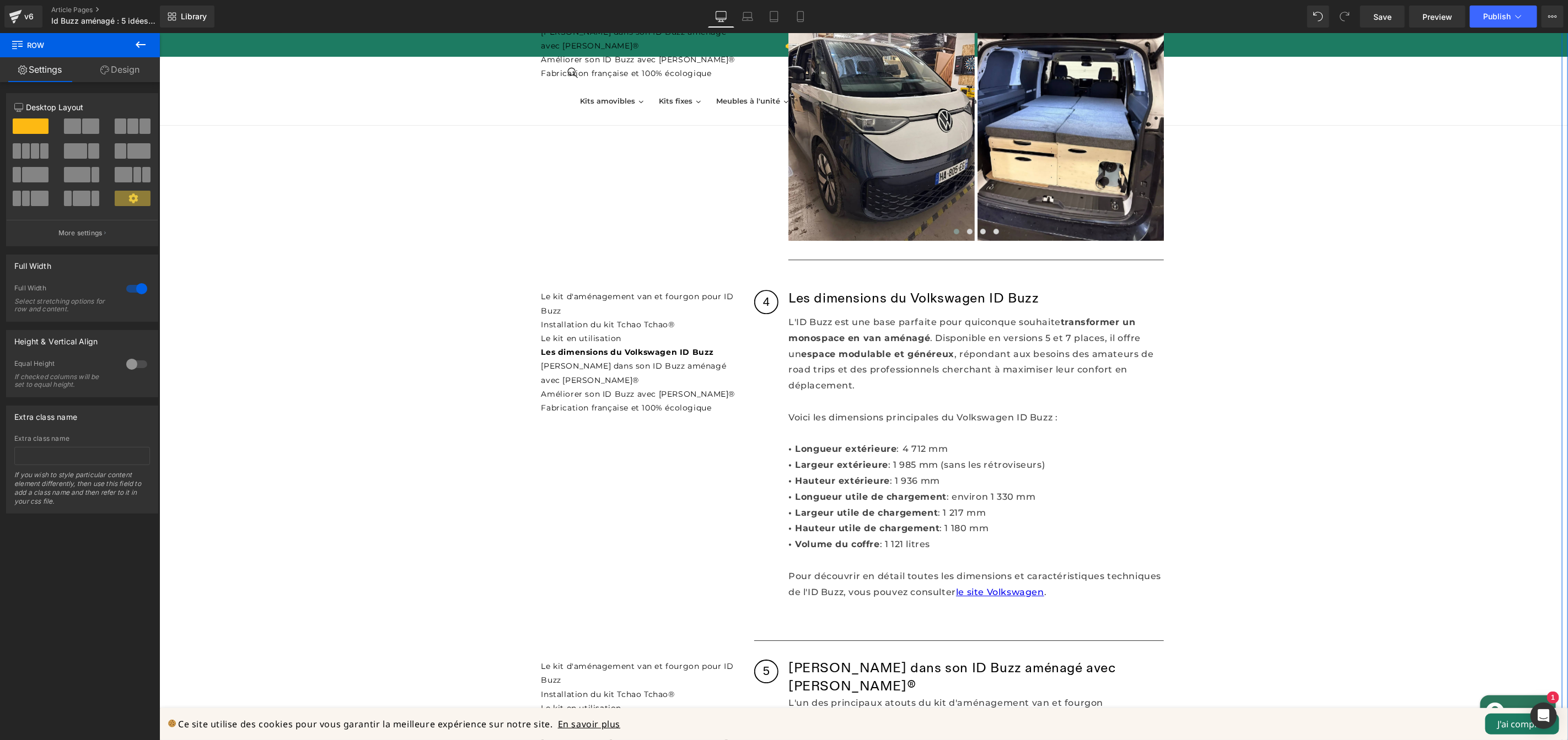
scroll to position [2484, 0]
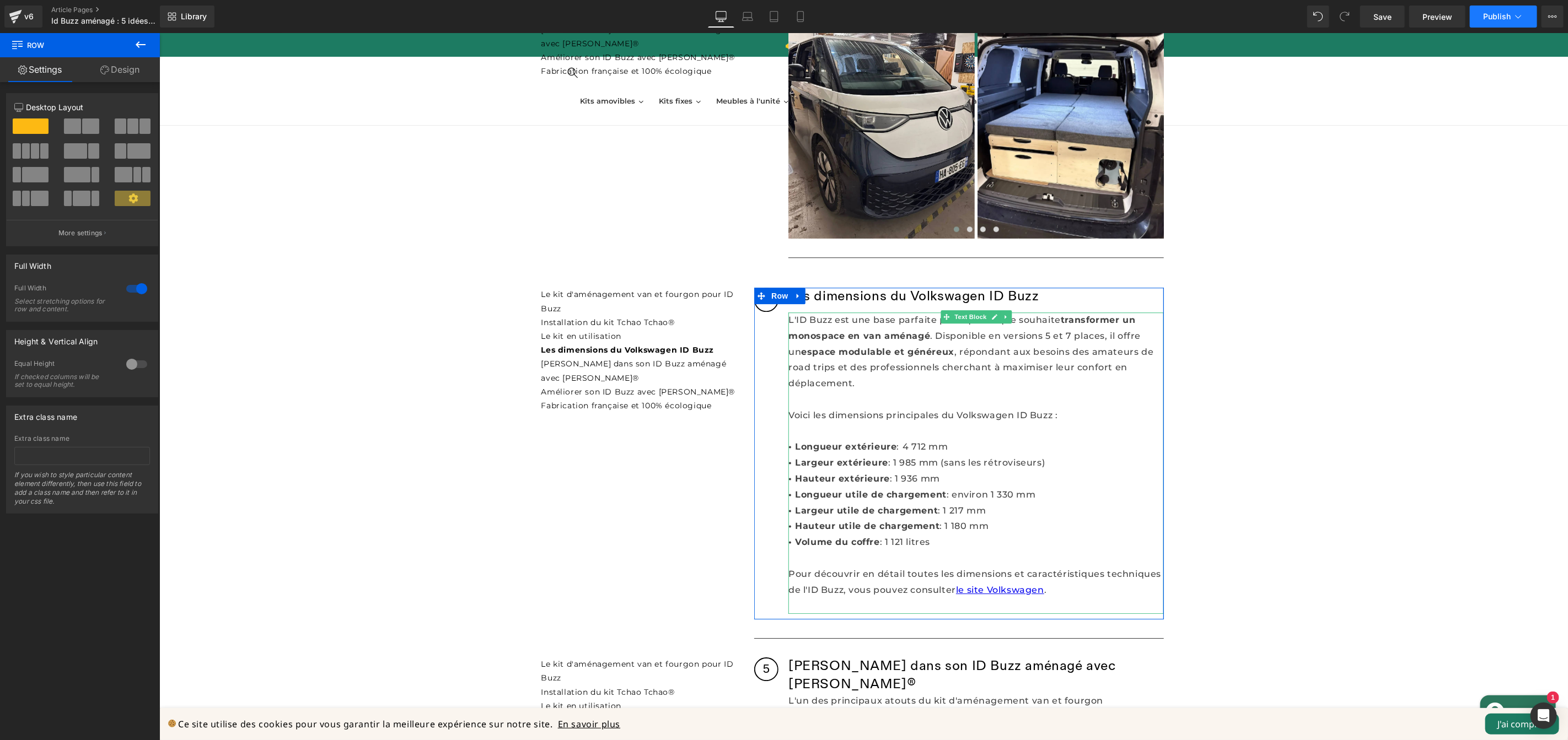
click at [1498, 21] on button "Publish" at bounding box center [1503, 16] width 68 height 22
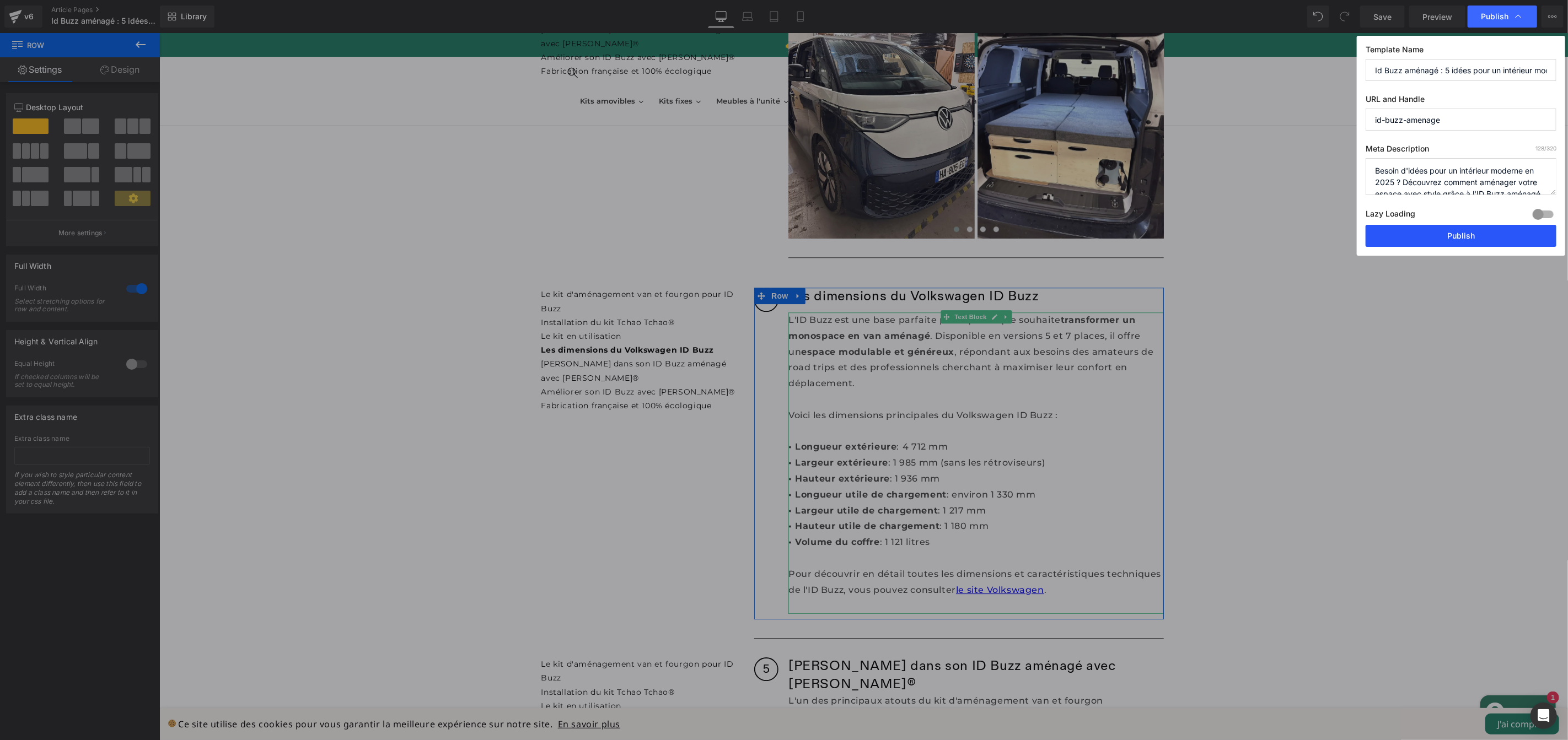
click at [1432, 232] on button "Publish" at bounding box center [1461, 236] width 191 height 22
